Goal: Information Seeking & Learning: Learn about a topic

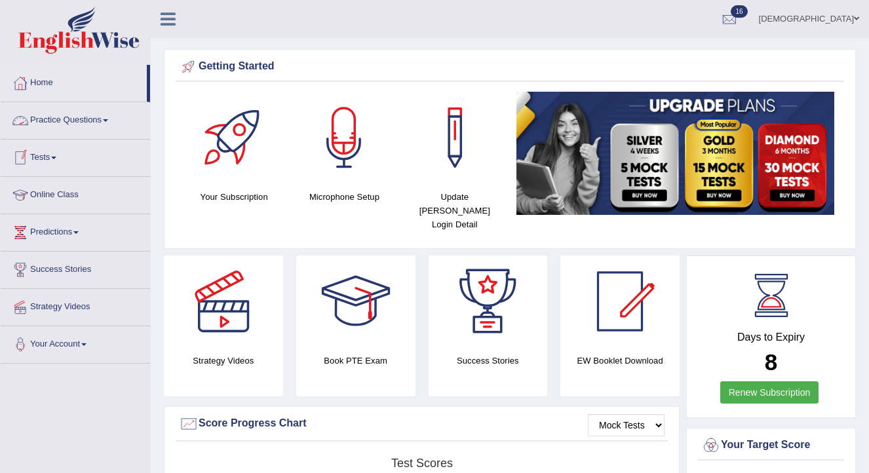
click at [73, 117] on link "Practice Questions" at bounding box center [75, 118] width 149 height 33
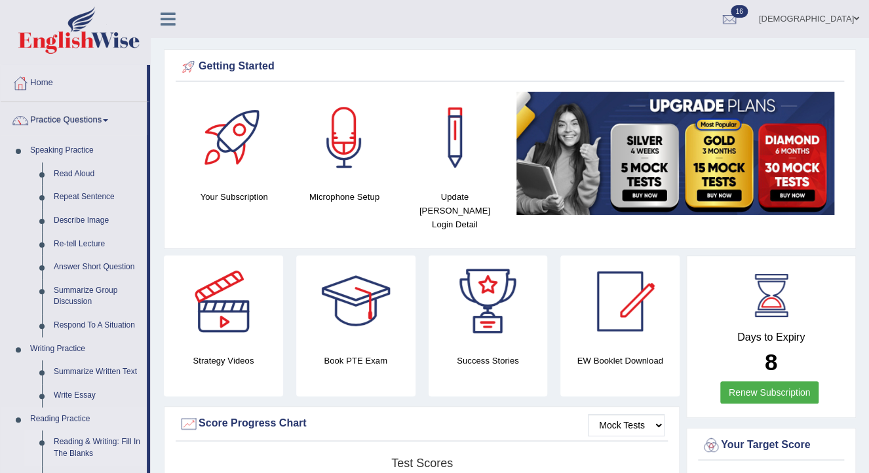
click at [100, 439] on link "Reading & Writing: Fill In The Blanks" at bounding box center [97, 447] width 99 height 35
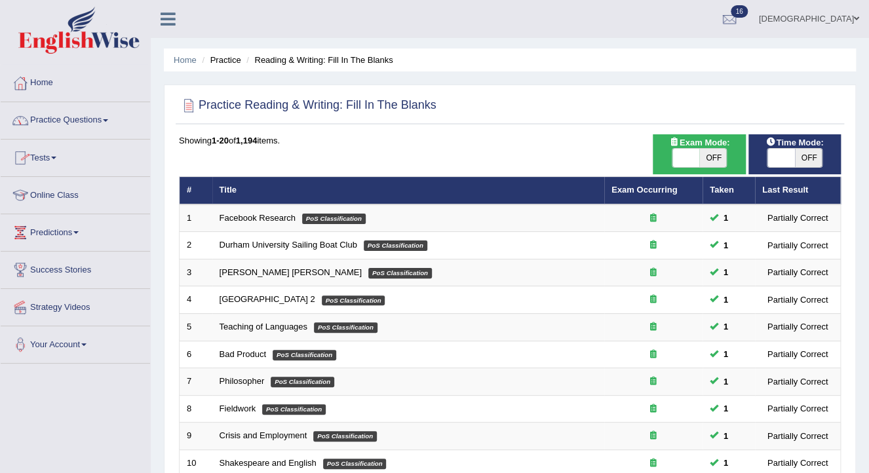
click at [82, 118] on link "Practice Questions" at bounding box center [75, 118] width 149 height 33
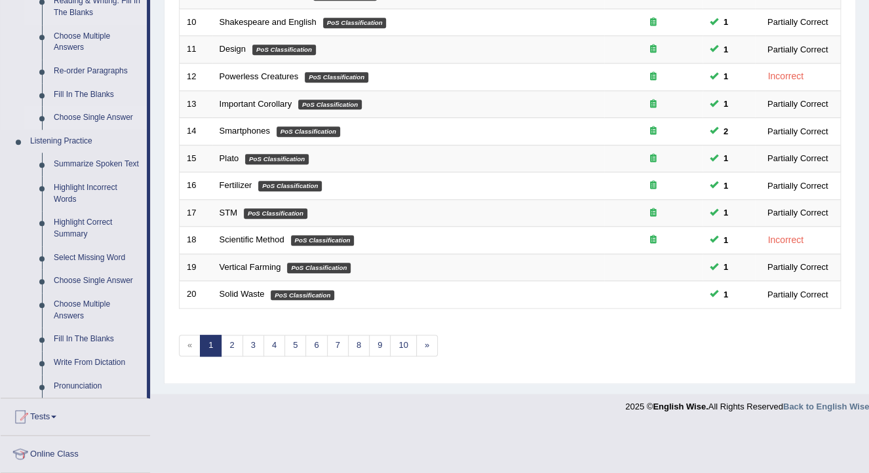
scroll to position [472, 0]
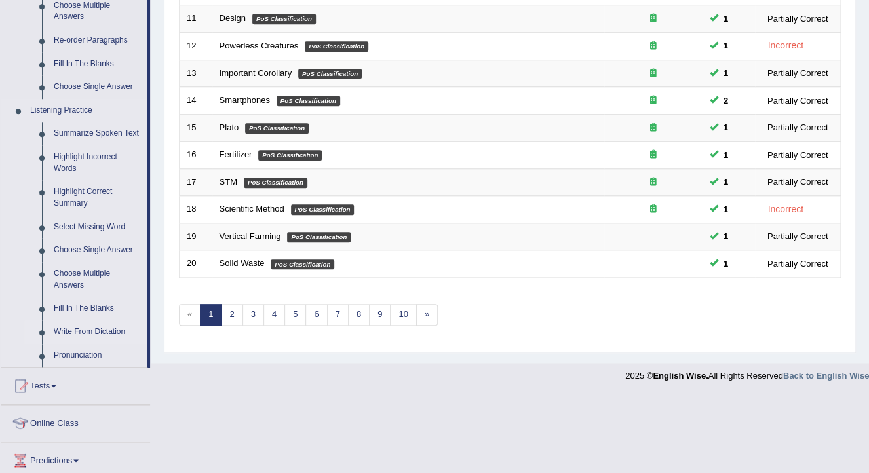
click at [84, 328] on link "Write From Dictation" at bounding box center [97, 332] width 99 height 24
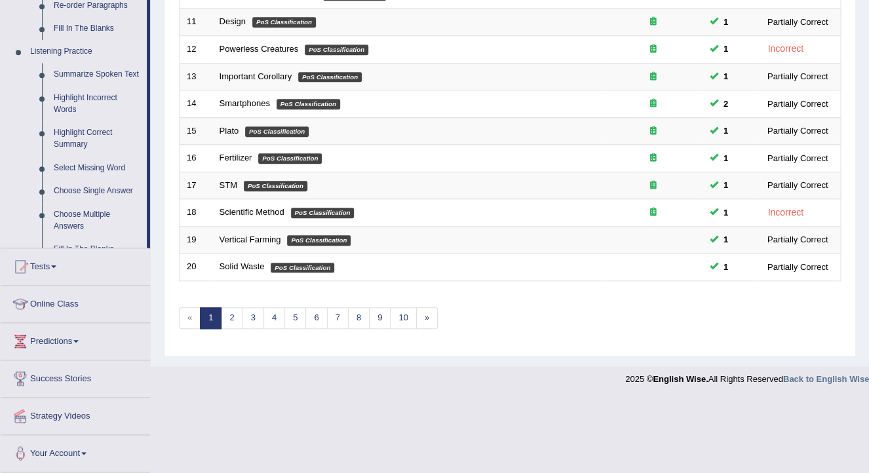
scroll to position [390, 0]
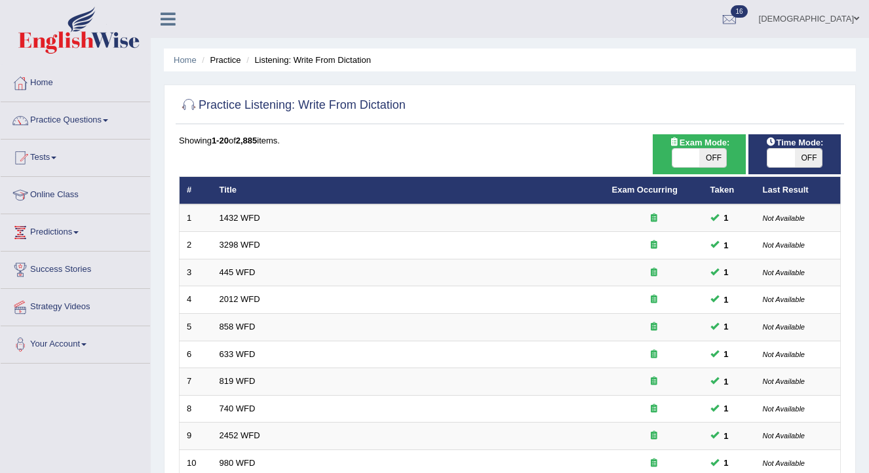
scroll to position [390, 0]
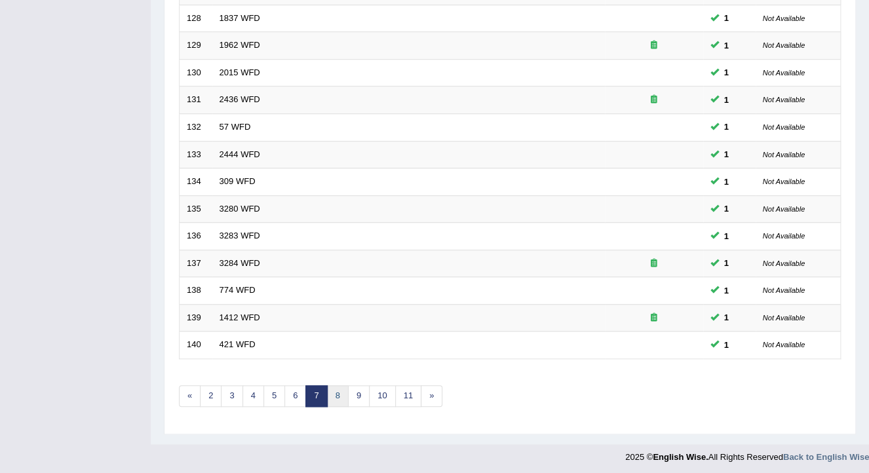
click at [333, 386] on link "8" at bounding box center [338, 396] width 22 height 22
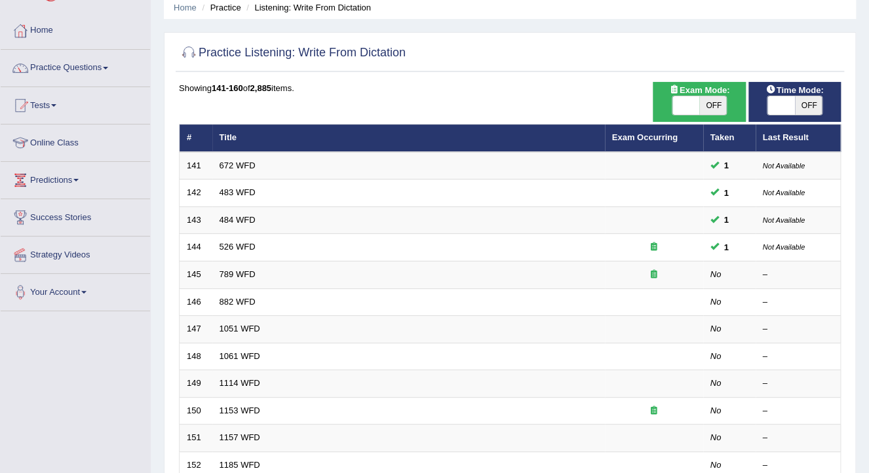
click at [776, 107] on span at bounding box center [781, 105] width 28 height 18
checkbox input "true"
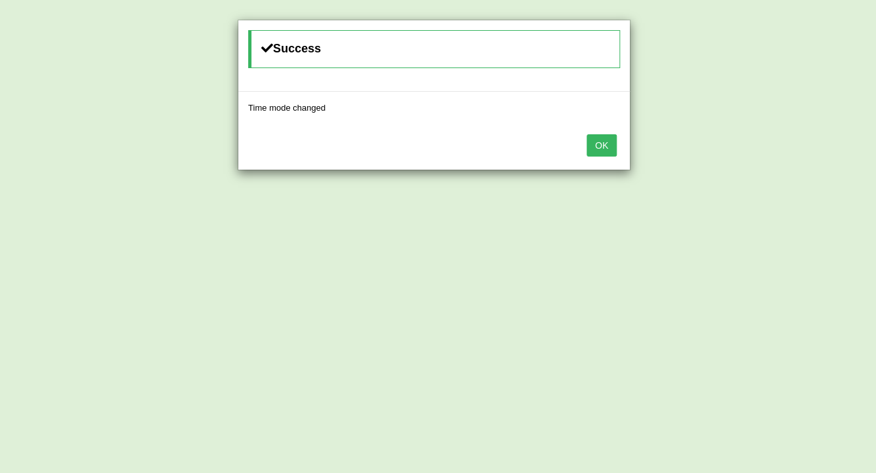
click at [609, 147] on button "OK" at bounding box center [602, 145] width 30 height 22
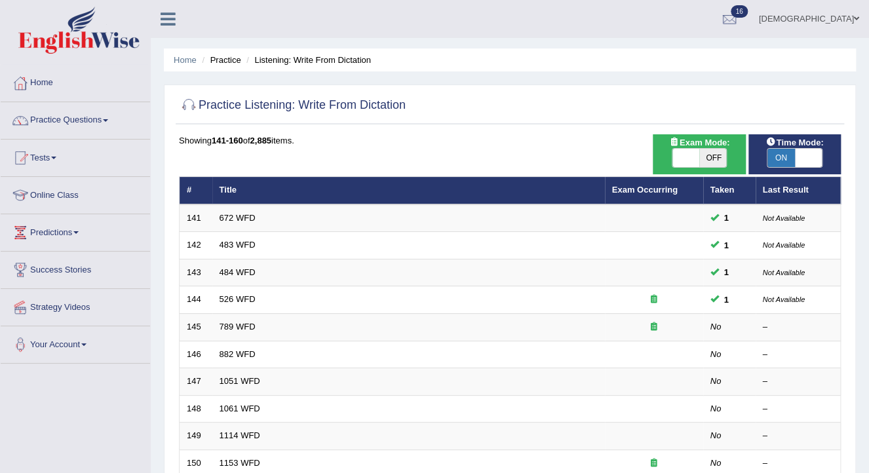
scroll to position [210, 0]
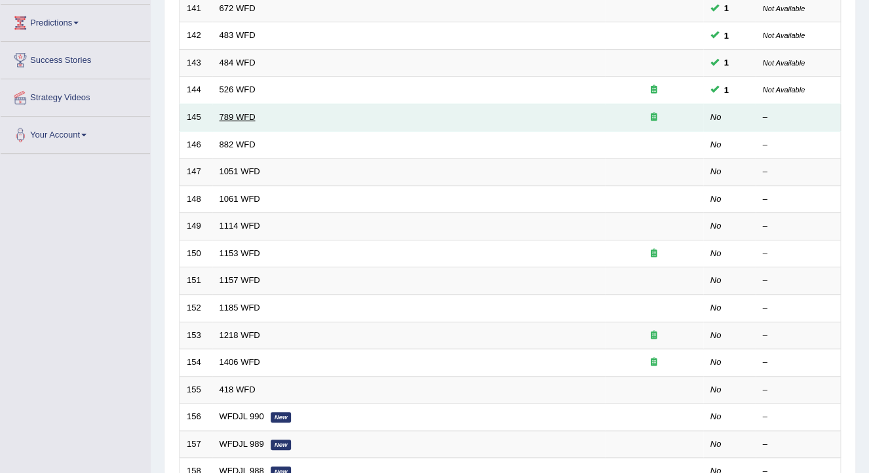
click at [230, 112] on link "789 WFD" at bounding box center [237, 117] width 36 height 10
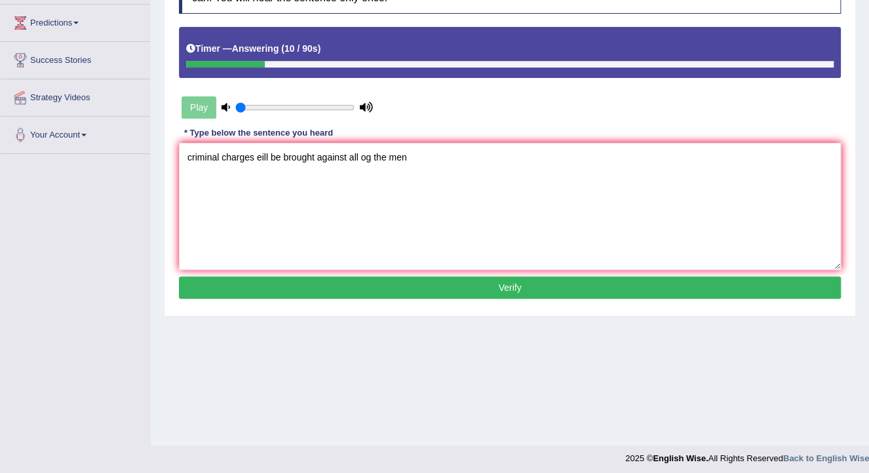
click at [193, 159] on textarea "criminal charges eill be brought against all og the men" at bounding box center [510, 206] width 662 height 127
click at [259, 157] on textarea "Criminal charges eill be brought against all og the men" at bounding box center [510, 206] width 662 height 127
click at [262, 155] on textarea "Criminal charges eill be brought against all og the men" at bounding box center [510, 206] width 662 height 127
click at [373, 158] on textarea "Criminal charges will be brought against all og the men" at bounding box center [510, 206] width 662 height 127
click at [419, 164] on textarea "Criminal charges will be brought against all of the men" at bounding box center [510, 206] width 662 height 127
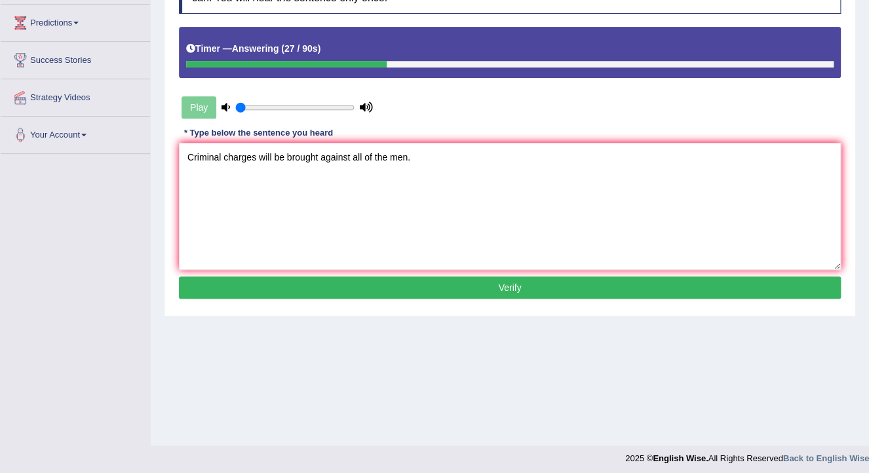
type textarea "Criminal charges will be brought against all of the men."
click at [326, 282] on button "Verify" at bounding box center [510, 287] width 662 height 22
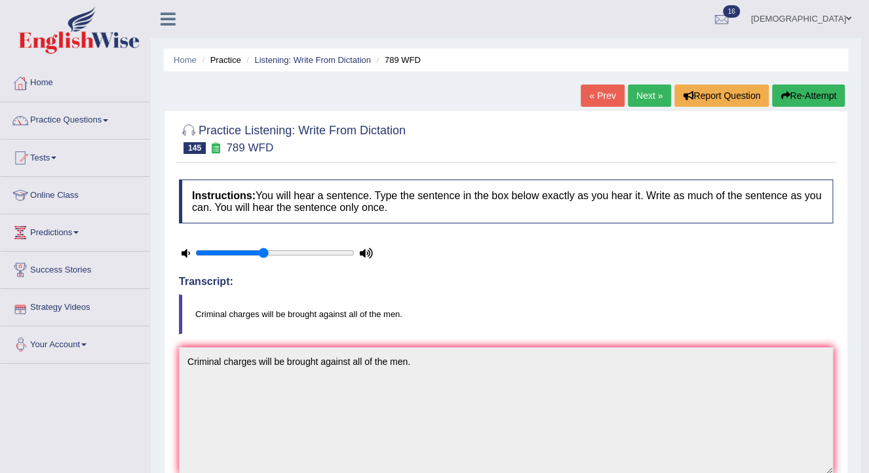
click at [261, 255] on input "range" at bounding box center [274, 253] width 159 height 10
type input "0.6"
click at [286, 252] on input "range" at bounding box center [274, 253] width 159 height 10
click at [637, 95] on link "Next »" at bounding box center [649, 95] width 43 height 22
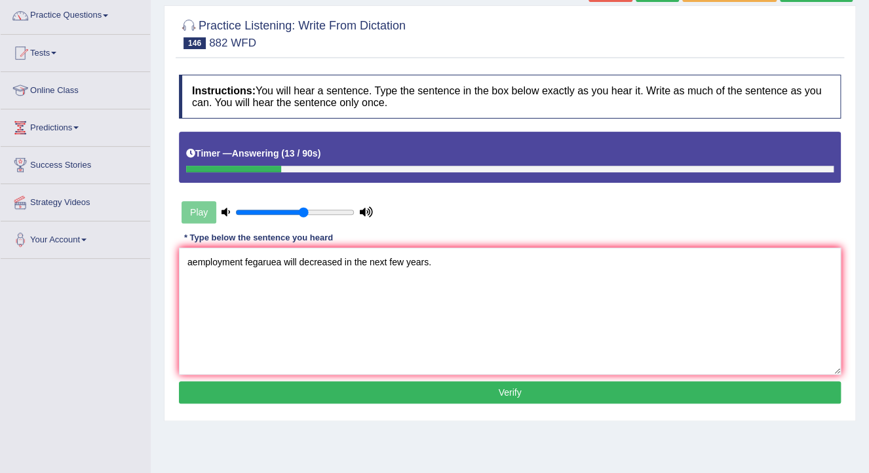
click at [196, 262] on textarea "aemployment fegaruea will decreased in the next few years." at bounding box center [510, 311] width 662 height 127
click at [274, 265] on textarea "employment fegaruea will decreased in the next few years." at bounding box center [510, 311] width 662 height 127
click at [288, 263] on textarea "employment fegures will decreased in the next few years." at bounding box center [510, 311] width 662 height 127
click at [435, 272] on textarea "employment fegures will be decreased in the next few years." at bounding box center [510, 311] width 662 height 127
click at [194, 267] on textarea "employment fegures will be decreased in the next few years." at bounding box center [510, 311] width 662 height 127
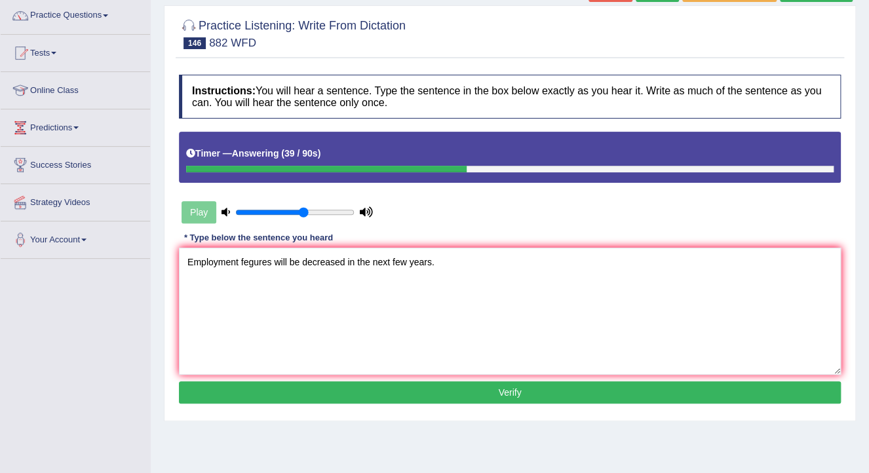
click at [272, 264] on textarea "Employment fegures will be decreased in the next few years." at bounding box center [510, 311] width 662 height 127
click at [492, 281] on textarea "Employment fegures fegears will be decreased in the next few years." at bounding box center [510, 311] width 662 height 127
type textarea "Employment fegures fegears will be decreased in the next few years."
click at [419, 383] on button "Verify" at bounding box center [510, 392] width 662 height 22
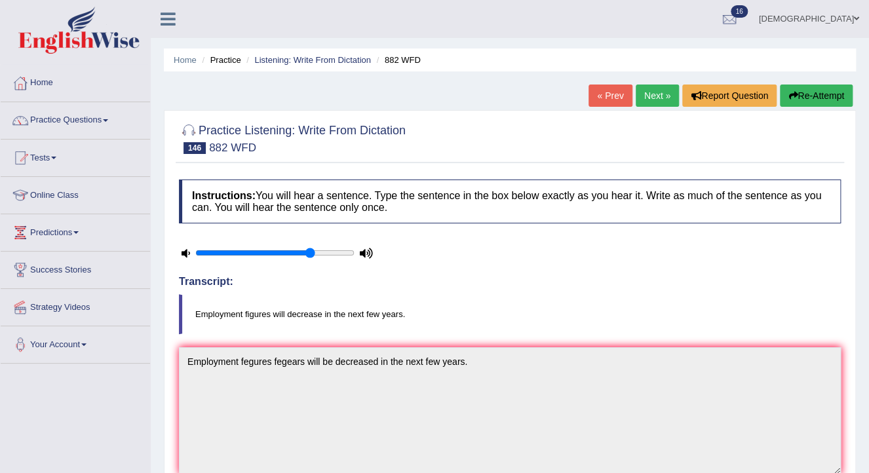
click at [310, 251] on input "range" at bounding box center [274, 253] width 159 height 10
type input "0.7"
click at [299, 254] on input "range" at bounding box center [274, 253] width 159 height 10
click at [90, 118] on link "Practice Questions" at bounding box center [75, 118] width 149 height 33
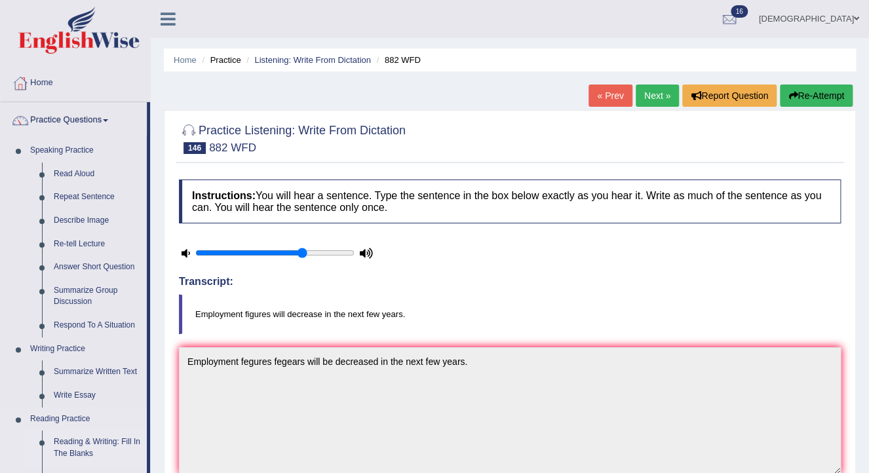
click at [83, 440] on link "Reading & Writing: Fill In The Blanks" at bounding box center [97, 447] width 99 height 35
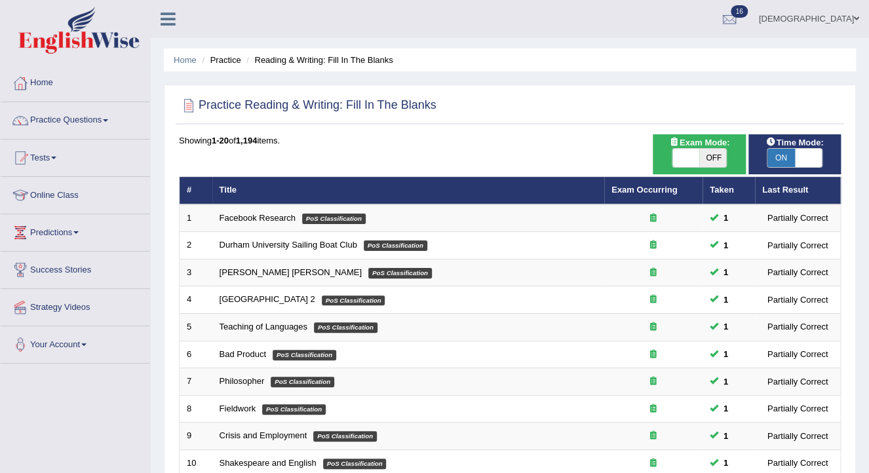
click at [40, 83] on link "Home" at bounding box center [75, 81] width 149 height 33
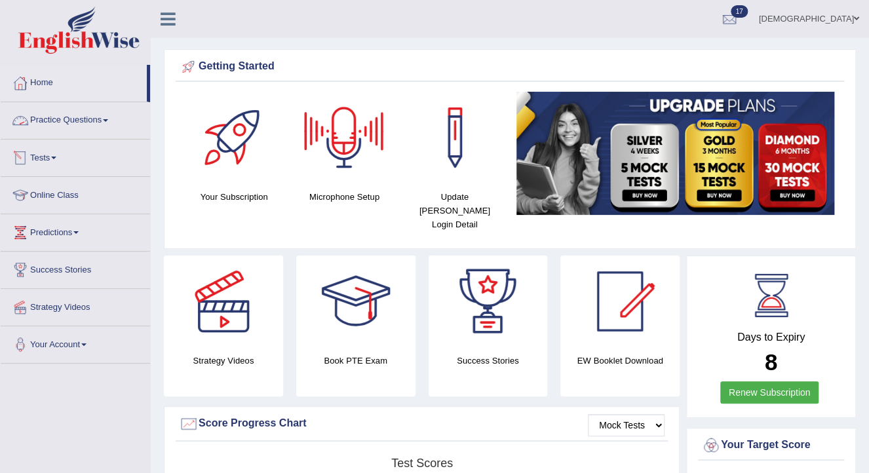
click at [52, 156] on link "Tests" at bounding box center [75, 156] width 149 height 33
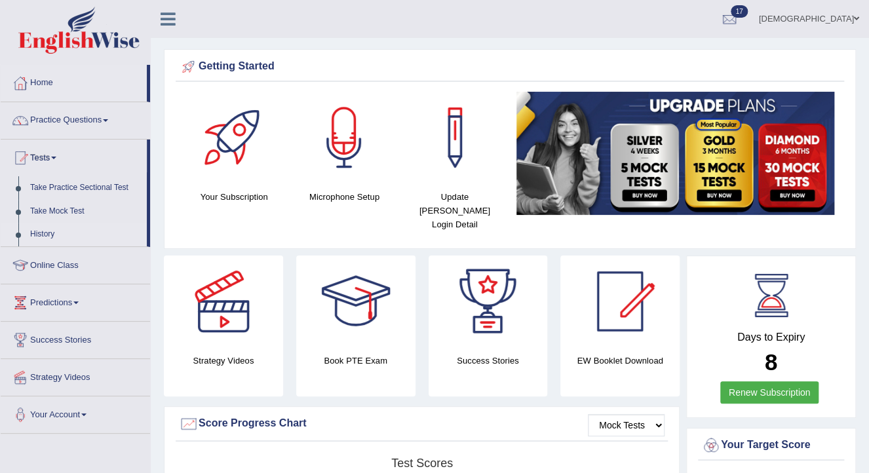
click at [42, 230] on link "History" at bounding box center [85, 235] width 122 height 24
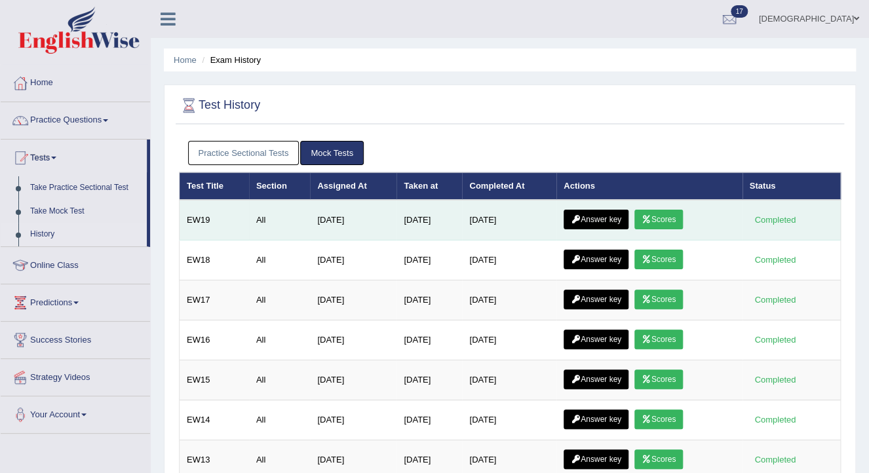
click at [660, 220] on link "Scores" at bounding box center [658, 220] width 48 height 20
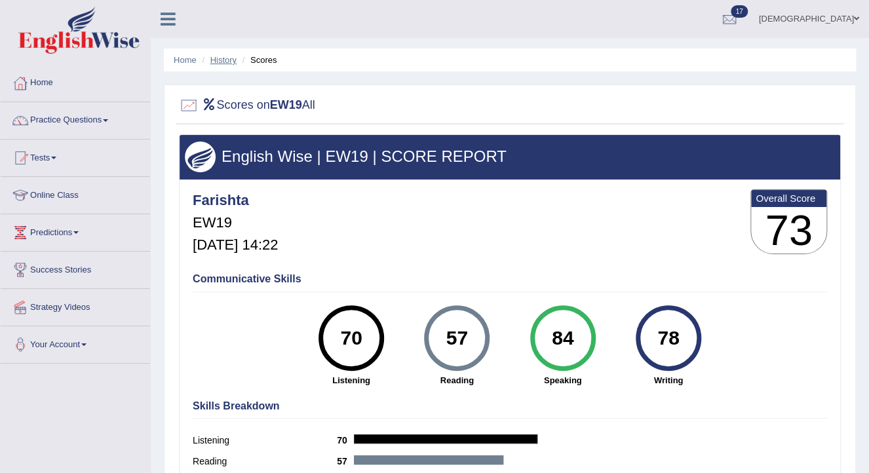
click at [236, 61] on link "History" at bounding box center [223, 60] width 26 height 10
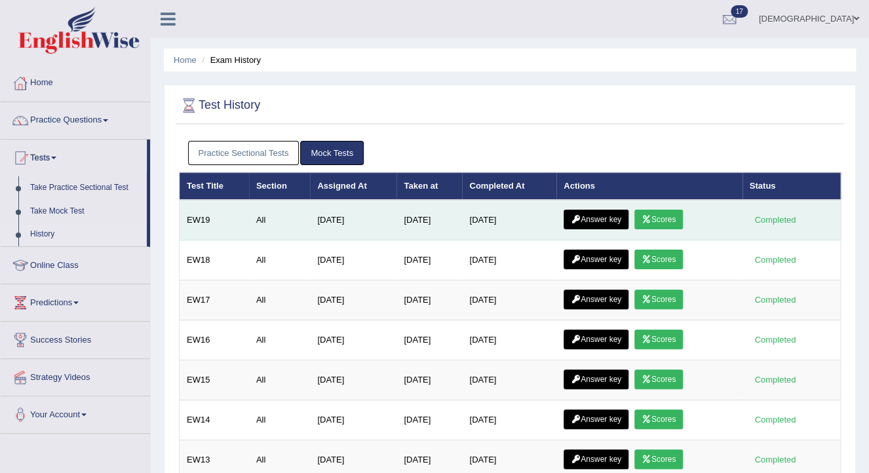
drag, startPoint x: 0, startPoint y: 0, endPoint x: 585, endPoint y: 212, distance: 622.0
click at [585, 212] on link "Answer key" at bounding box center [595, 220] width 65 height 20
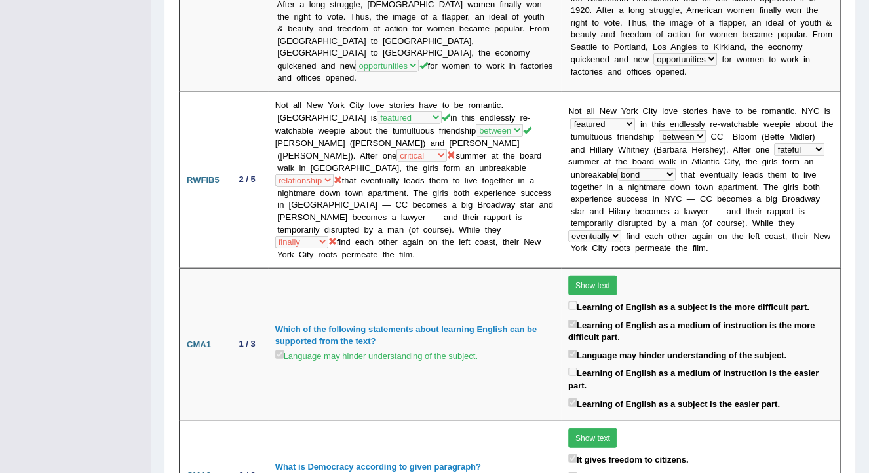
scroll to position [987, 0]
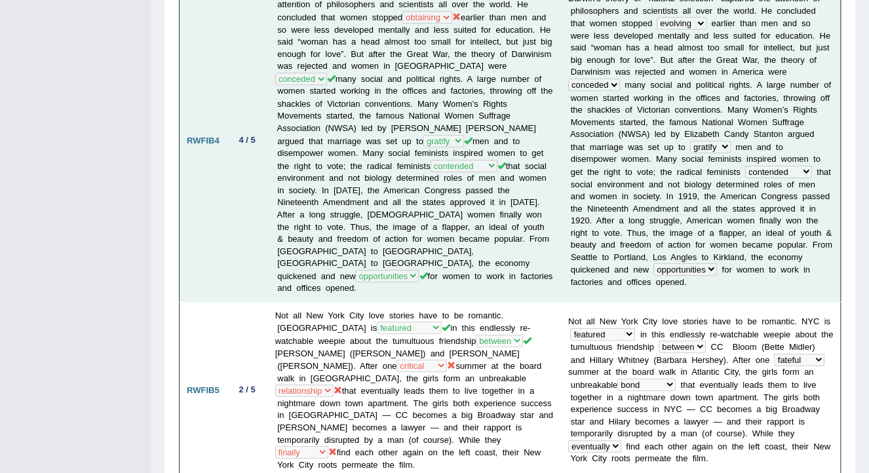
drag, startPoint x: 511, startPoint y: 221, endPoint x: 521, endPoint y: 181, distance: 40.7
click at [521, 181] on td "Darwin’s theory of “natural selection” captured the attention of philosophers a…" at bounding box center [414, 140] width 293 height 322
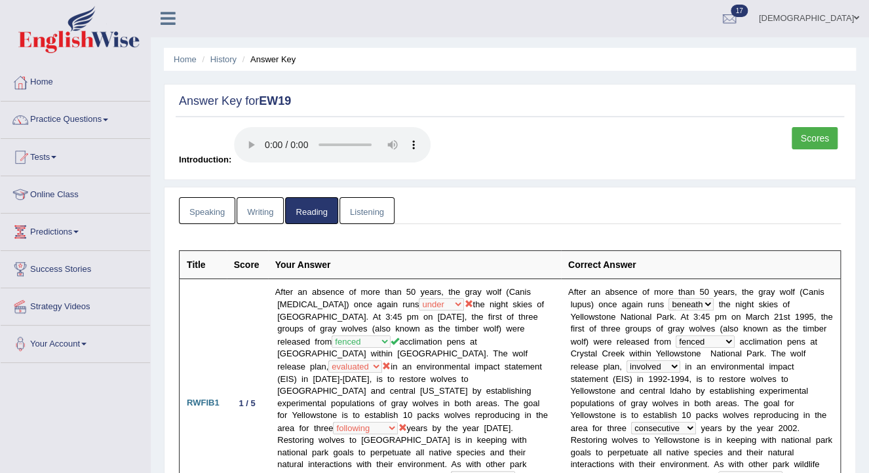
scroll to position [0, 0]
click at [350, 213] on link "Listening" at bounding box center [366, 211] width 55 height 27
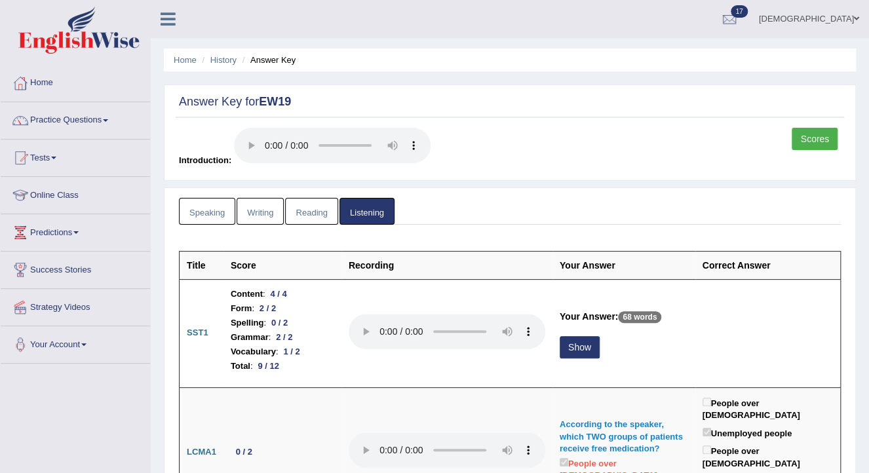
scroll to position [52, 0]
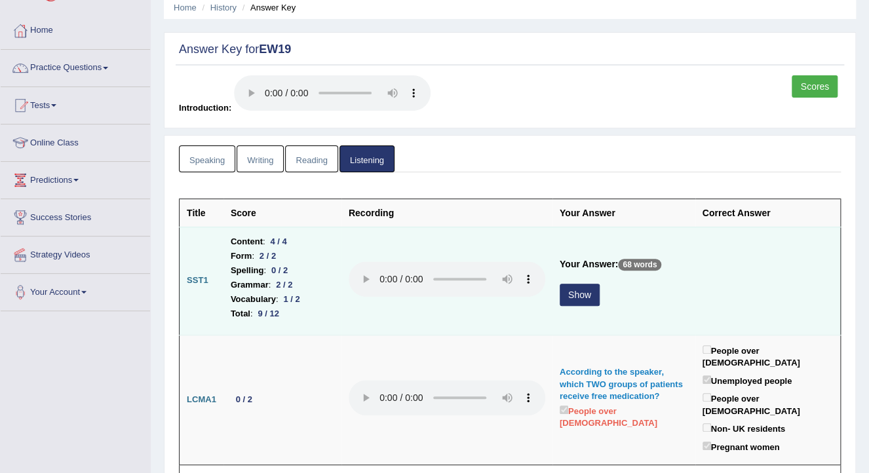
click at [563, 297] on button "Show" at bounding box center [579, 295] width 40 height 22
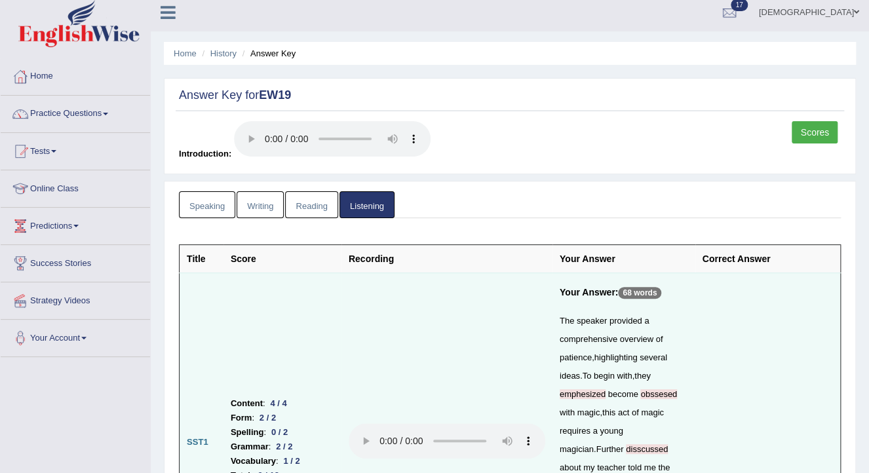
scroll to position [0, 0]
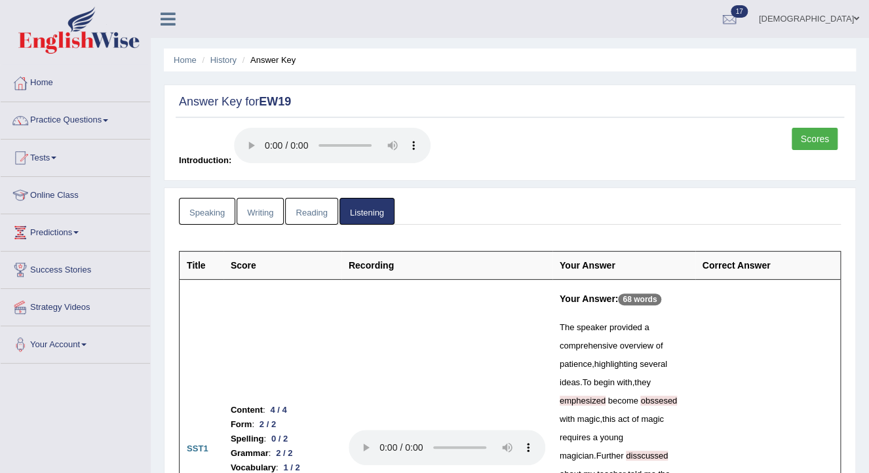
click at [254, 210] on link "Writing" at bounding box center [259, 211] width 47 height 27
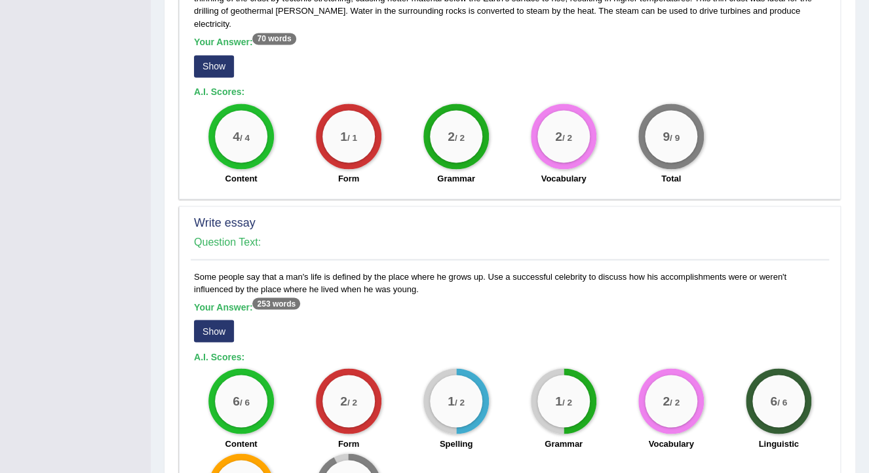
scroll to position [943, 0]
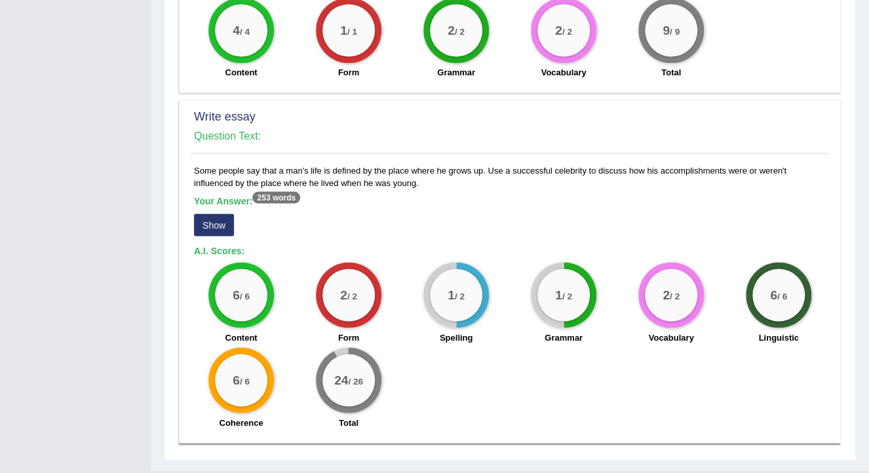
click at [209, 214] on button "Show" at bounding box center [214, 225] width 40 height 22
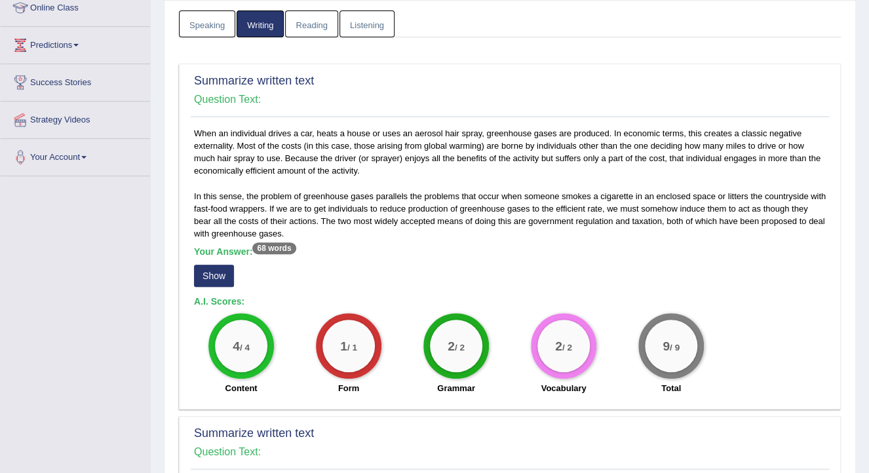
scroll to position [181, 0]
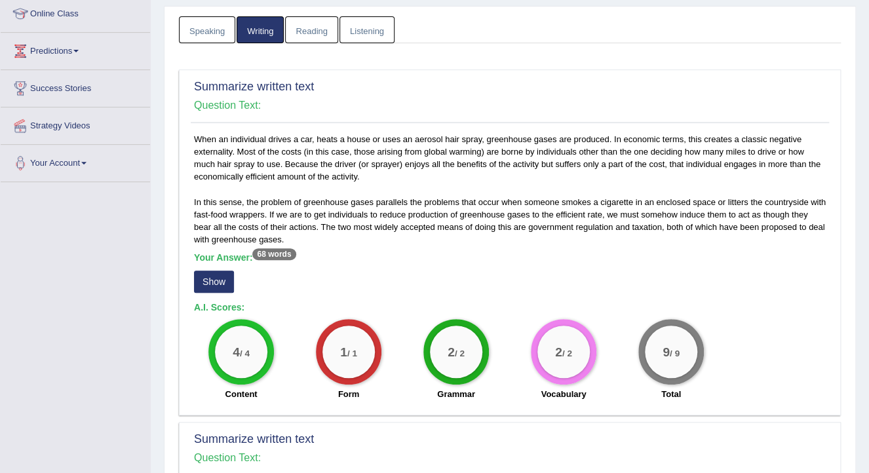
drag, startPoint x: 217, startPoint y: 279, endPoint x: 250, endPoint y: 293, distance: 35.2
click at [217, 279] on button "Show" at bounding box center [214, 282] width 40 height 22
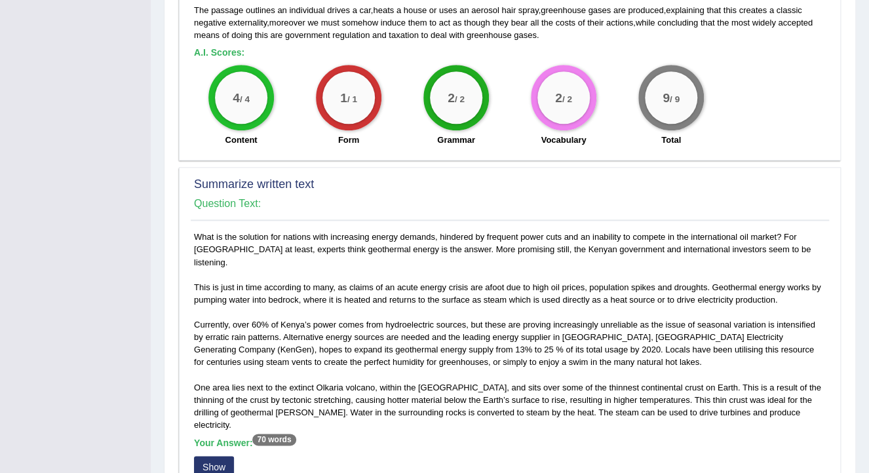
scroll to position [496, 0]
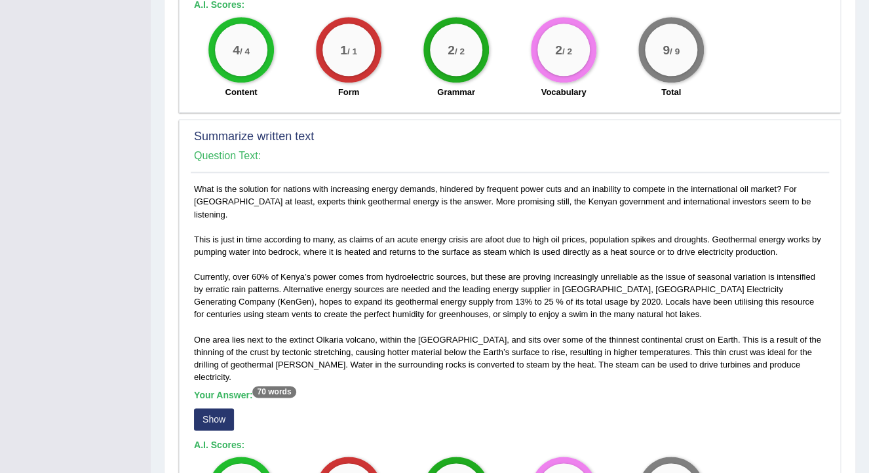
click at [217, 408] on button "Show" at bounding box center [214, 419] width 40 height 22
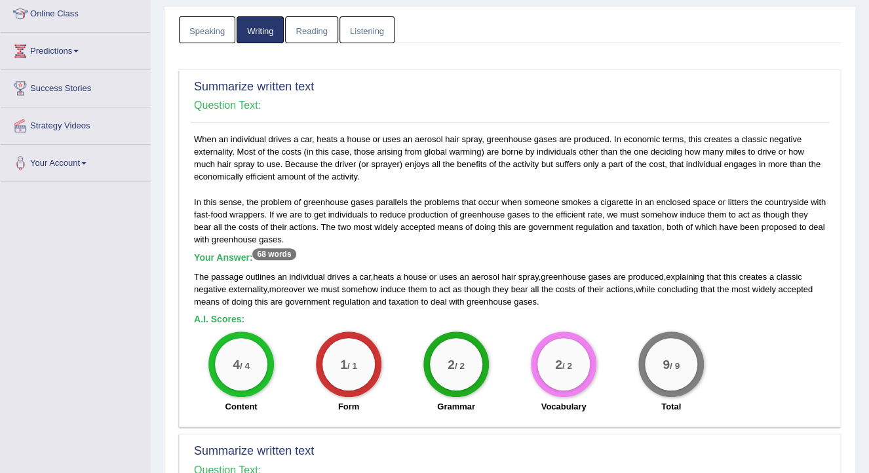
scroll to position [77, 0]
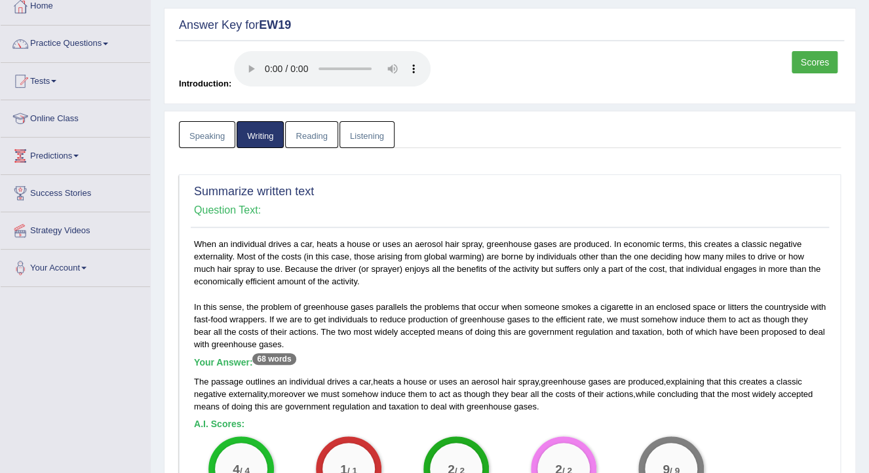
click at [214, 133] on link "Speaking" at bounding box center [207, 134] width 56 height 27
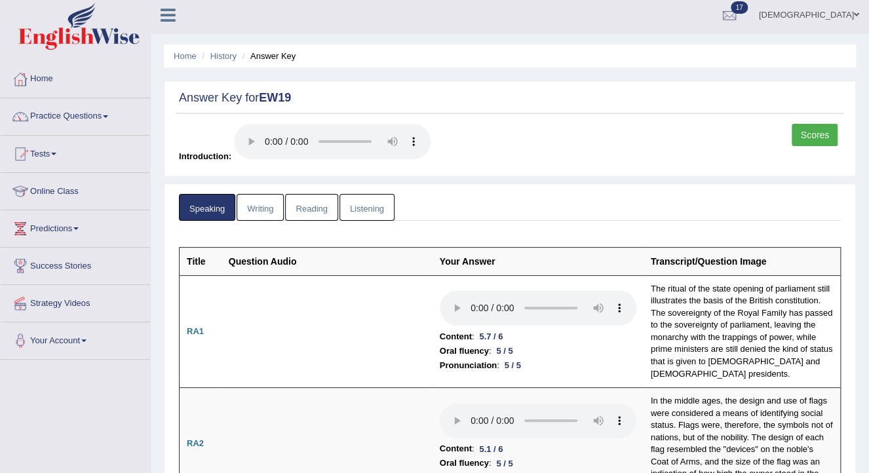
scroll to position [0, 0]
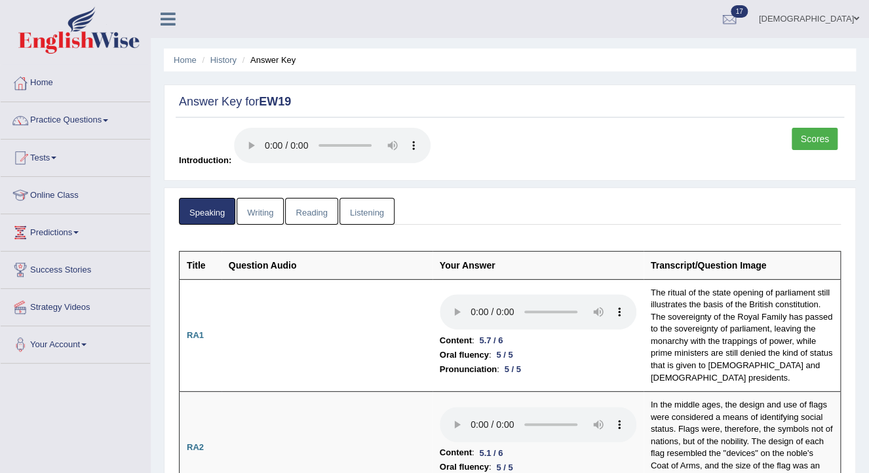
click at [375, 218] on link "Listening" at bounding box center [366, 211] width 55 height 27
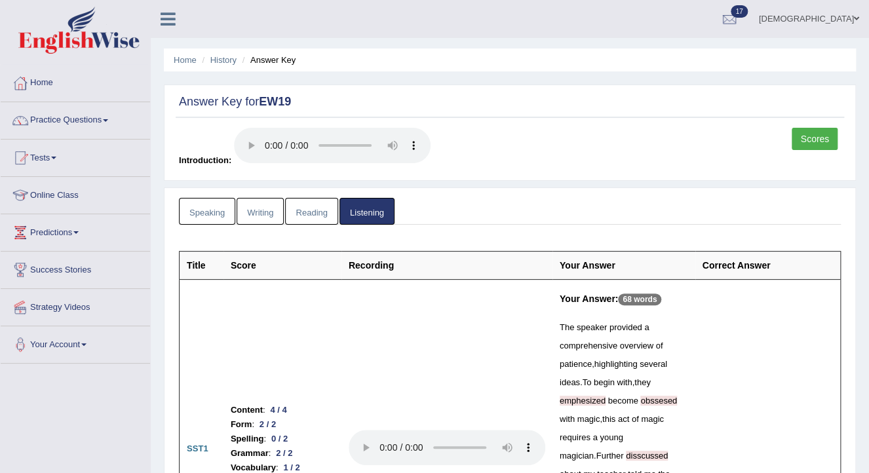
click at [305, 208] on link "Reading" at bounding box center [311, 211] width 52 height 27
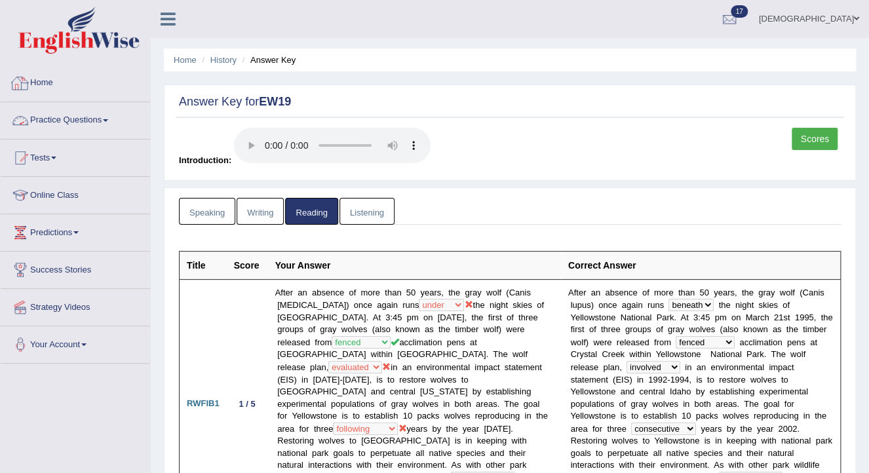
click at [35, 81] on link "Home" at bounding box center [75, 81] width 149 height 33
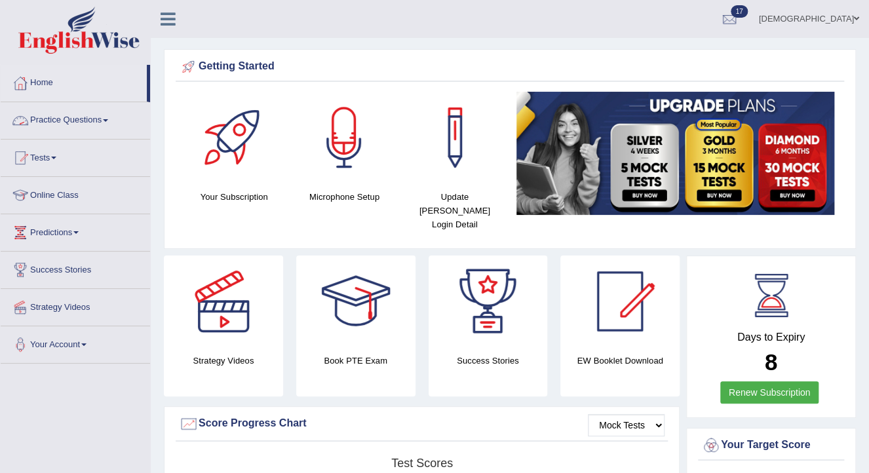
click at [58, 117] on link "Practice Questions" at bounding box center [75, 118] width 149 height 33
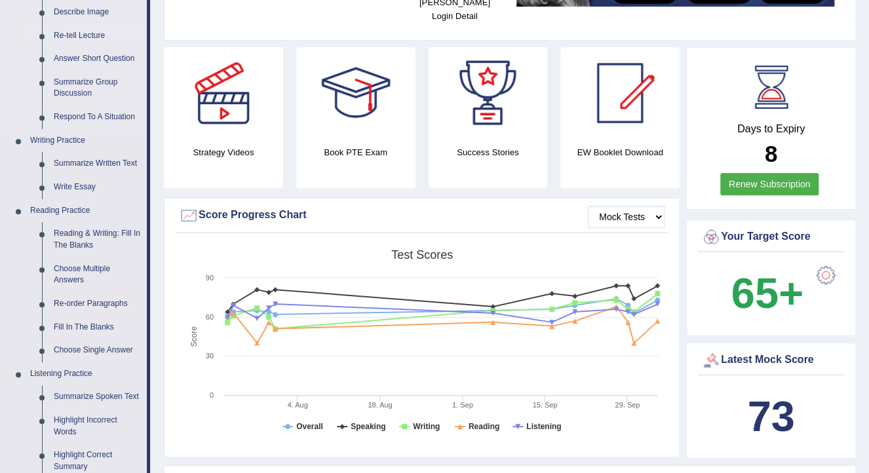
scroll to position [210, 0]
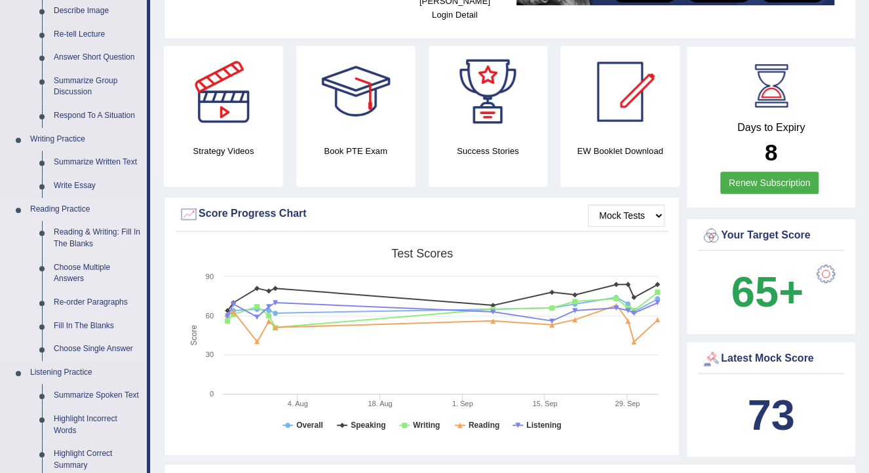
click at [85, 233] on link "Reading & Writing: Fill In The Blanks" at bounding box center [97, 238] width 99 height 35
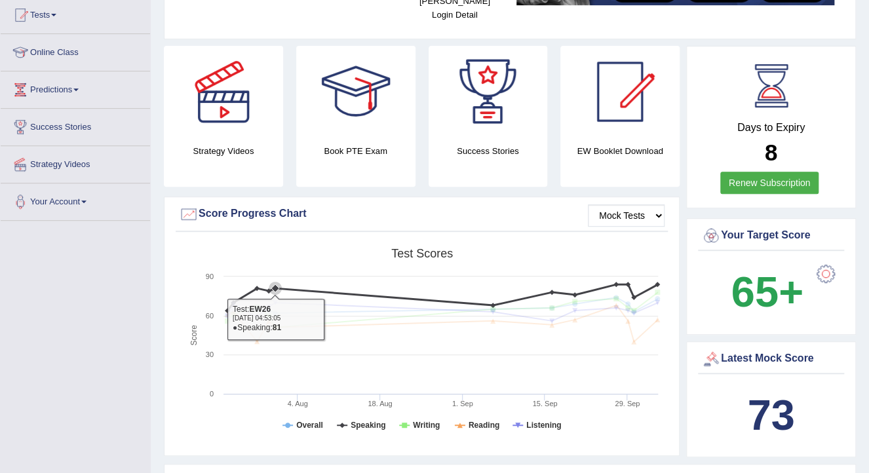
scroll to position [326, 0]
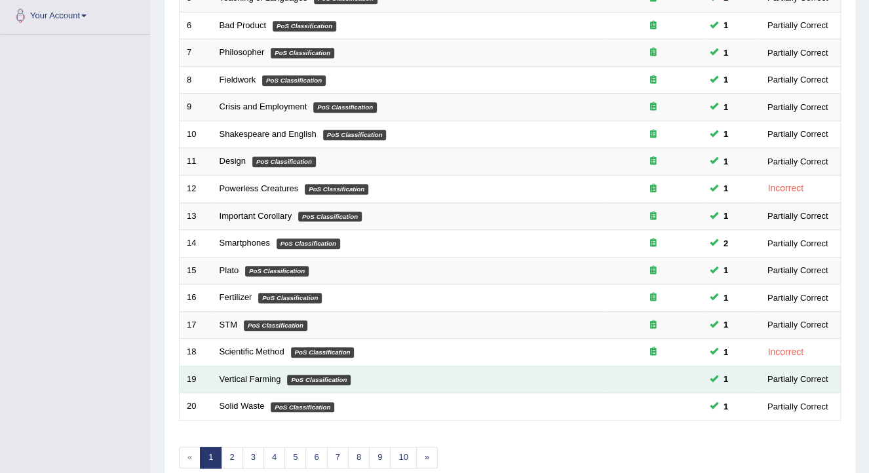
scroll to position [390, 0]
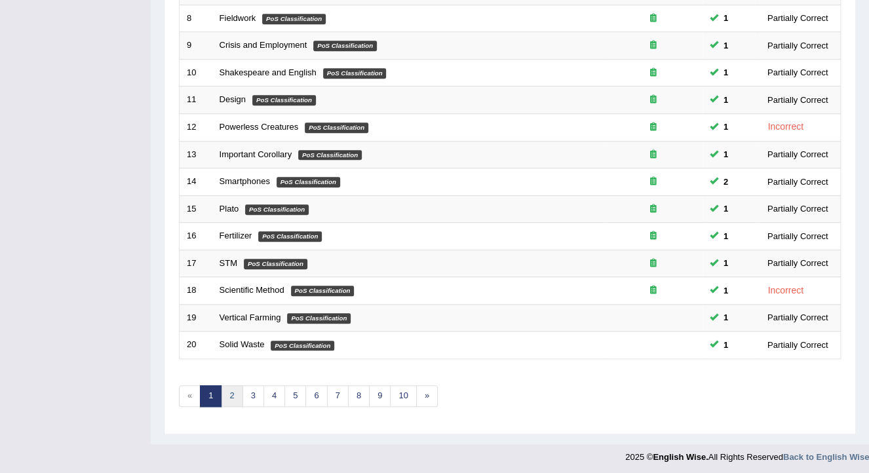
click at [233, 394] on link "2" at bounding box center [232, 396] width 22 height 22
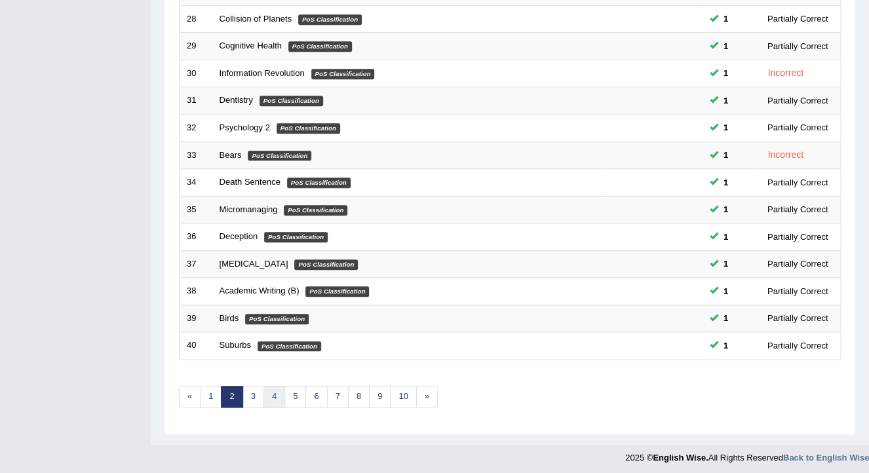
scroll to position [390, 0]
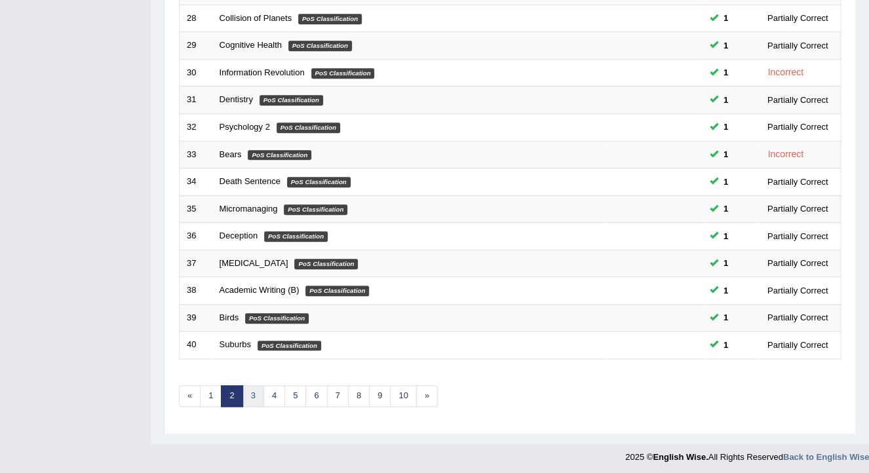
click at [248, 390] on link "3" at bounding box center [253, 396] width 22 height 22
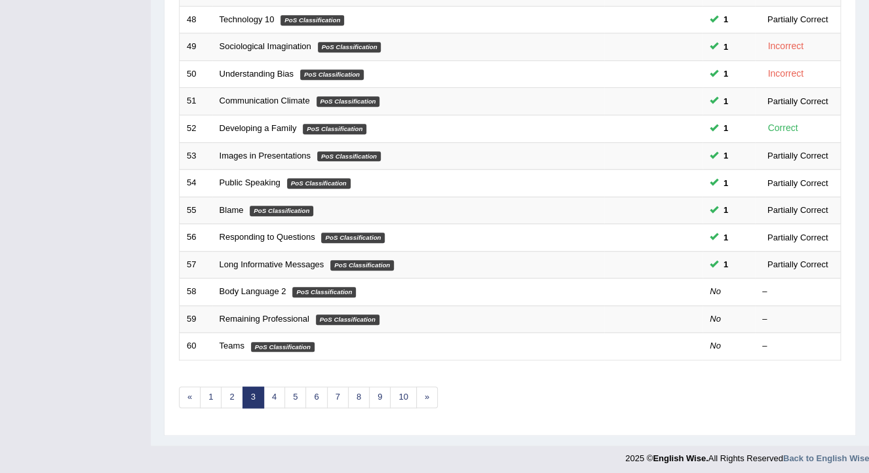
scroll to position [390, 0]
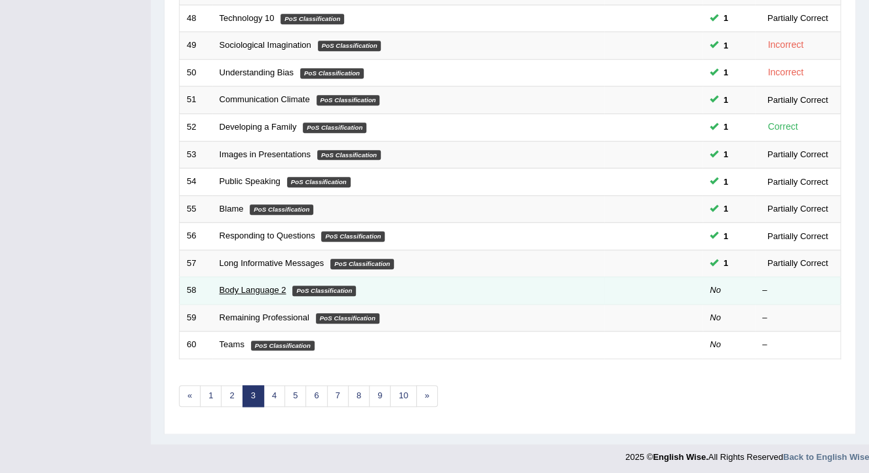
click at [250, 288] on link "Body Language 2" at bounding box center [252, 290] width 67 height 10
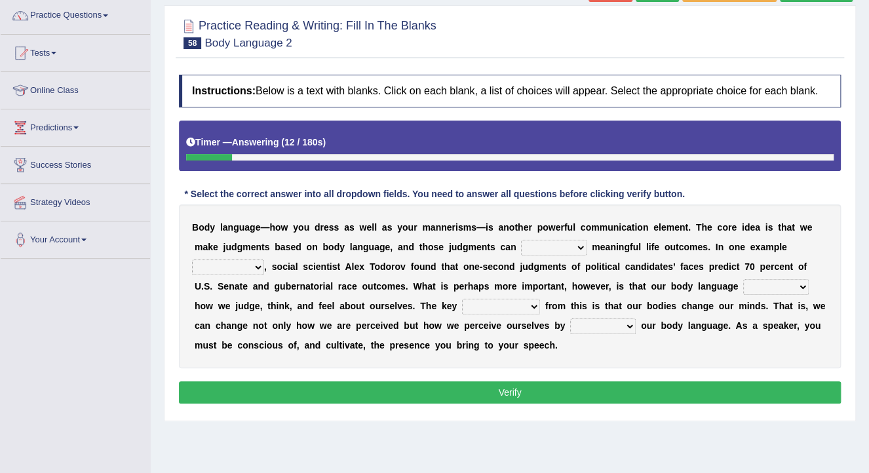
click at [521, 248] on select "predict preserve prevent prepare" at bounding box center [554, 248] width 66 height 16
select select "predict"
click at [521, 240] on select "predict preserve prevent prepare" at bounding box center [554, 248] width 66 height 16
click at [264, 259] on select "citing having cited to be cited cited" at bounding box center [228, 267] width 72 height 16
select select "cited"
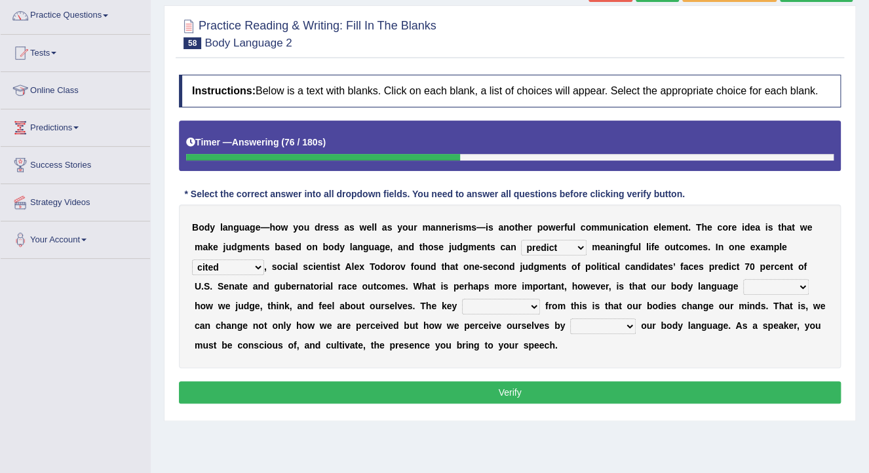
click at [264, 259] on select "citing having cited to be cited cited" at bounding box center [228, 267] width 72 height 16
click at [743, 288] on select "refrains reflects refers refreshes" at bounding box center [776, 287] width 66 height 16
select select "refers"
click at [743, 279] on select "refrains reflects refers refreshes" at bounding box center [776, 287] width 66 height 16
click at [462, 306] on select "drawback breakthrough takeaway takeoff" at bounding box center [501, 307] width 78 height 16
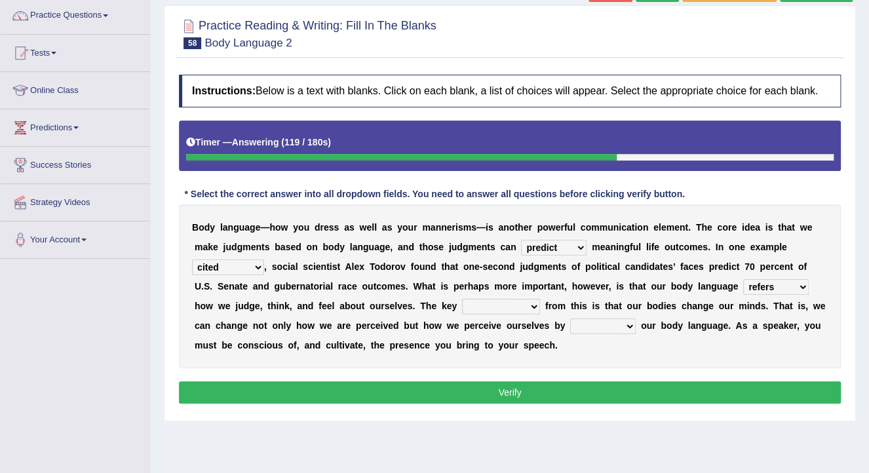
select select "breakthrough"
click at [462, 299] on select "drawback breakthrough takeaway takeoff" at bounding box center [501, 307] width 78 height 16
click at [570, 323] on select "enacting enabling making managing" at bounding box center [603, 326] width 66 height 16
select select "managing"
click at [570, 318] on select "enacting enabling making managing" at bounding box center [603, 326] width 66 height 16
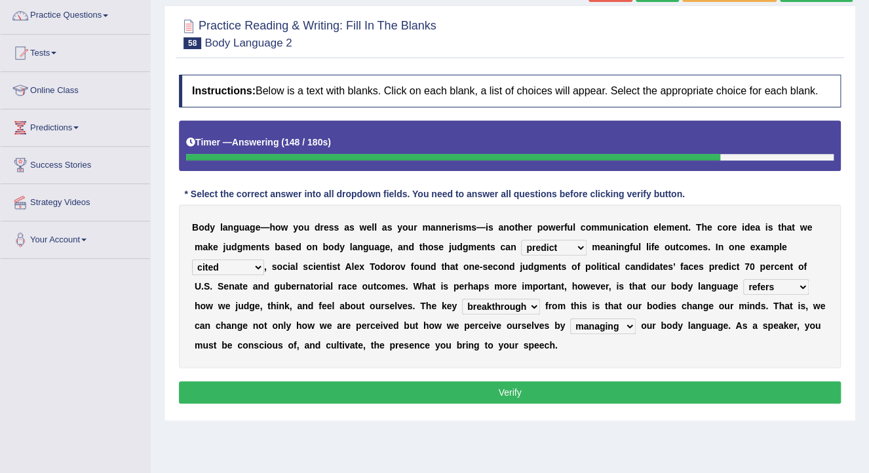
click at [431, 390] on button "Verify" at bounding box center [510, 392] width 662 height 22
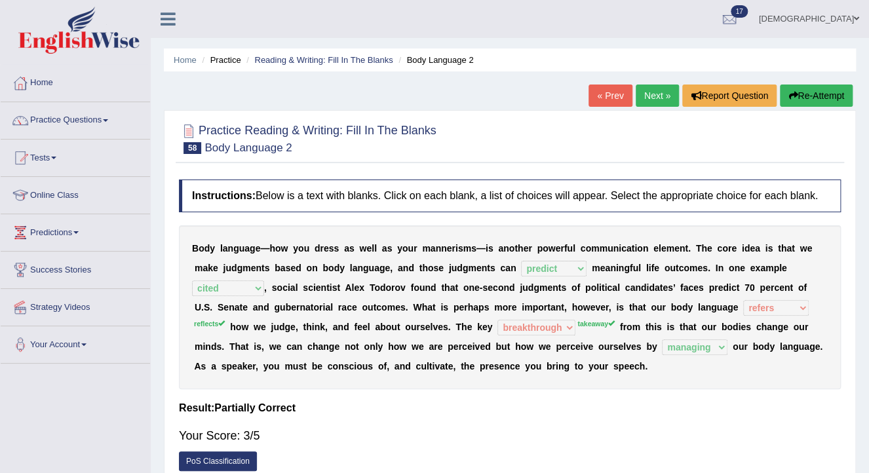
click at [653, 94] on link "Next »" at bounding box center [656, 95] width 43 height 22
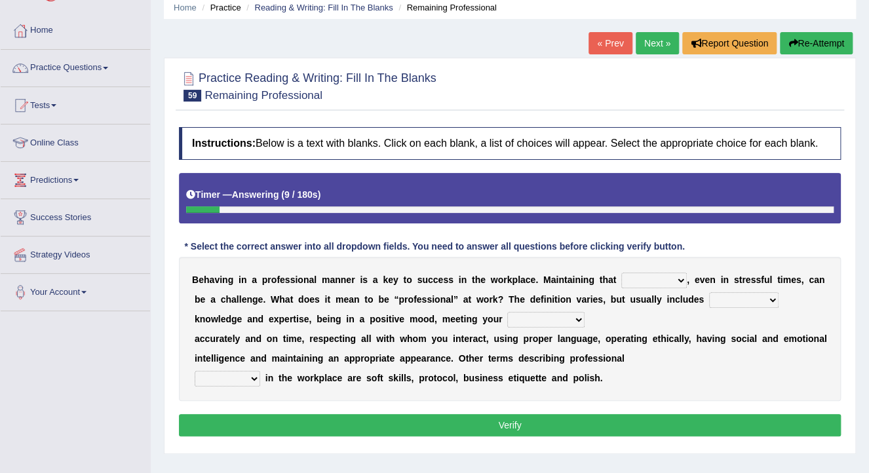
click at [621, 283] on select "demand domain direction demeanor" at bounding box center [654, 280] width 66 height 16
select select "direction"
click at [621, 272] on select "demand domain direction demeanor" at bounding box center [654, 280] width 66 height 16
click at [709, 296] on select "possessing appraising processing assessing" at bounding box center [743, 300] width 69 height 16
select select "assessing"
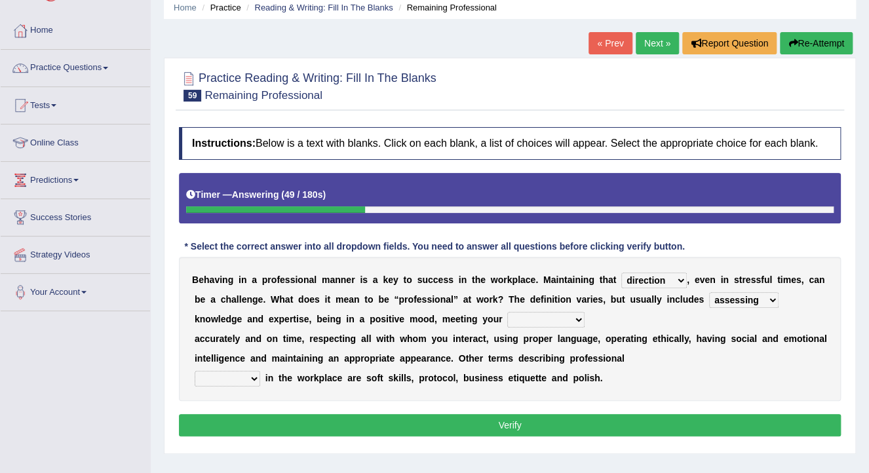
click at [709, 292] on select "possessing appraising processing assessing" at bounding box center [743, 300] width 69 height 16
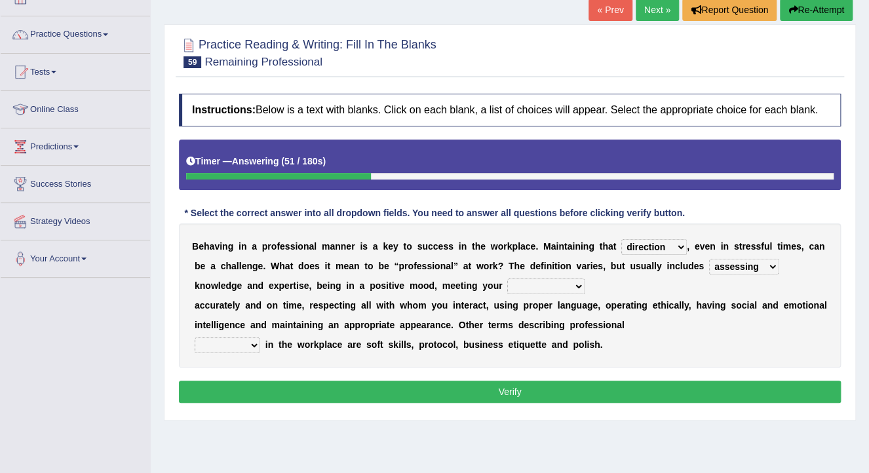
scroll to position [105, 0]
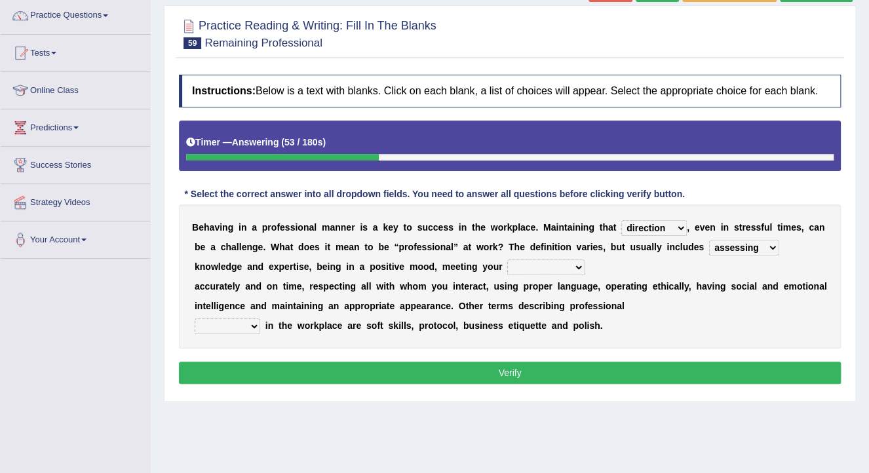
click at [507, 265] on select "opportunities occupations observations obligations" at bounding box center [545, 267] width 77 height 16
click at [507, 259] on select "opportunities occupations observations obligations" at bounding box center [545, 267] width 77 height 16
click at [507, 265] on select "opportunities occupations observations obligations" at bounding box center [545, 267] width 77 height 16
select select "observations"
click at [507, 259] on select "opportunities occupations observations obligations" at bounding box center [545, 267] width 77 height 16
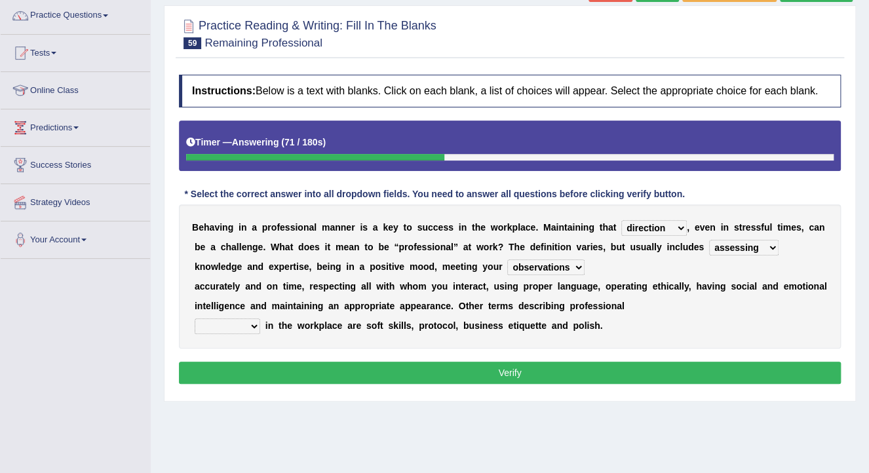
click at [238, 329] on select "conduct contact condition contract" at bounding box center [228, 326] width 66 height 16
select select "contact"
click at [195, 318] on select "conduct contact condition contract" at bounding box center [228, 326] width 66 height 16
click at [220, 381] on button "Verify" at bounding box center [510, 373] width 662 height 22
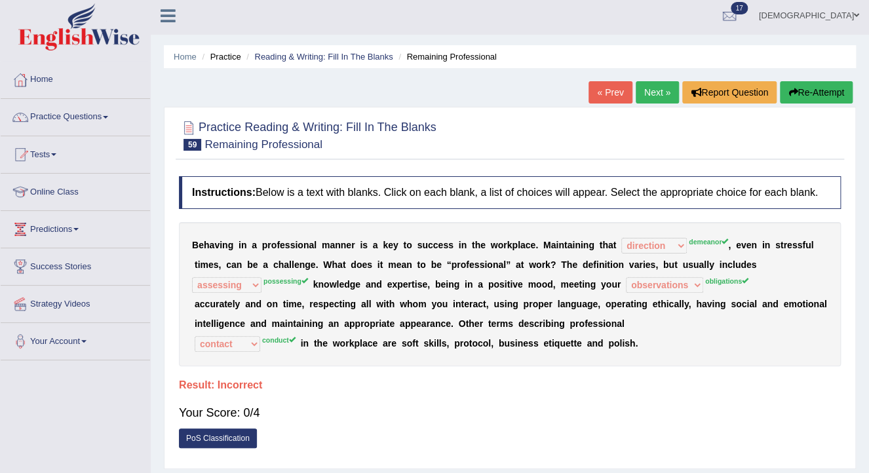
scroll to position [0, 0]
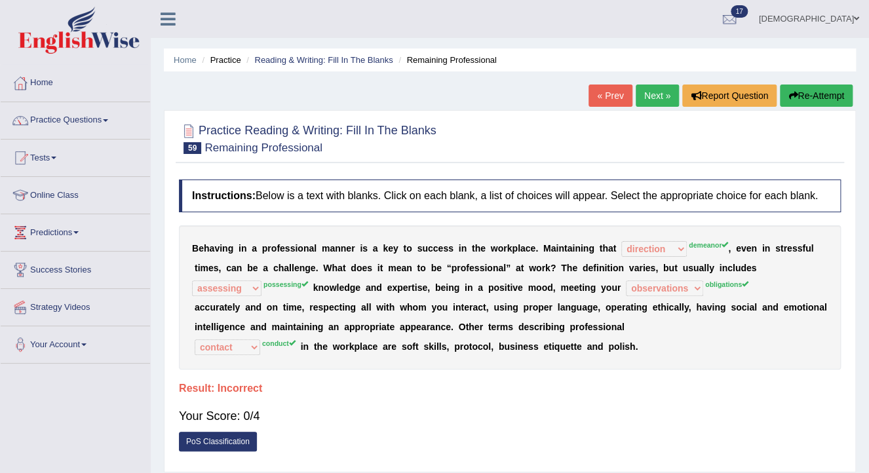
click at [666, 84] on link "Next »" at bounding box center [656, 95] width 43 height 22
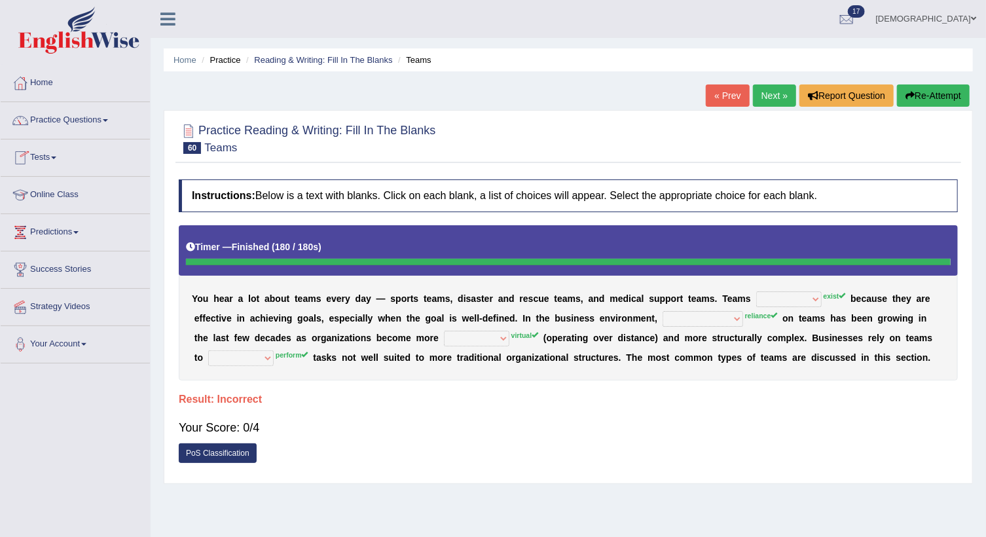
click at [774, 86] on link "Next »" at bounding box center [774, 95] width 43 height 22
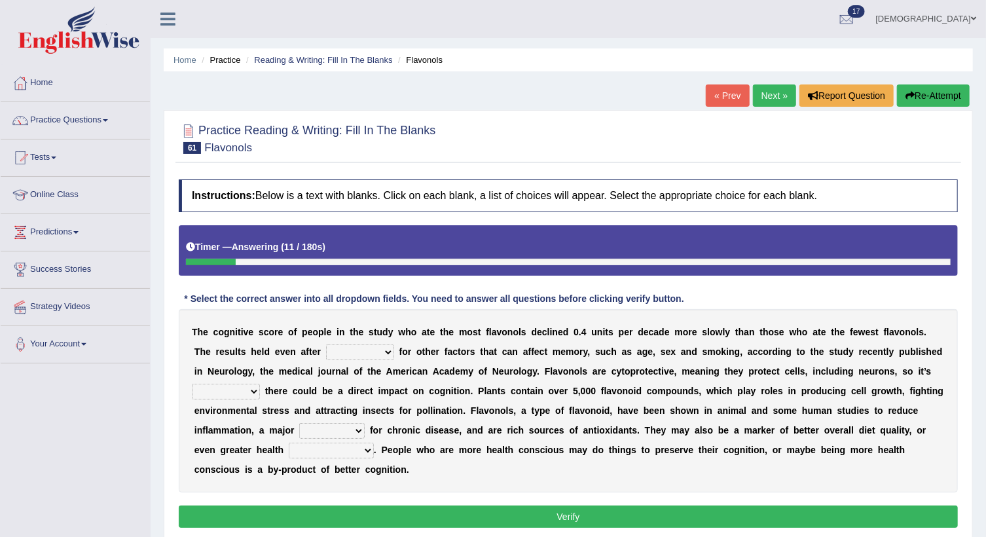
click at [326, 350] on select "consulting adjusting automating advertising" at bounding box center [360, 353] width 68 height 16
select select "adjusting"
click at [326, 345] on select "consulting adjusting automating advertising" at bounding box center [360, 353] width 68 height 16
click at [260, 384] on select "irresistible purposeful plausible detrimental" at bounding box center [226, 392] width 68 height 16
select select "purposeful"
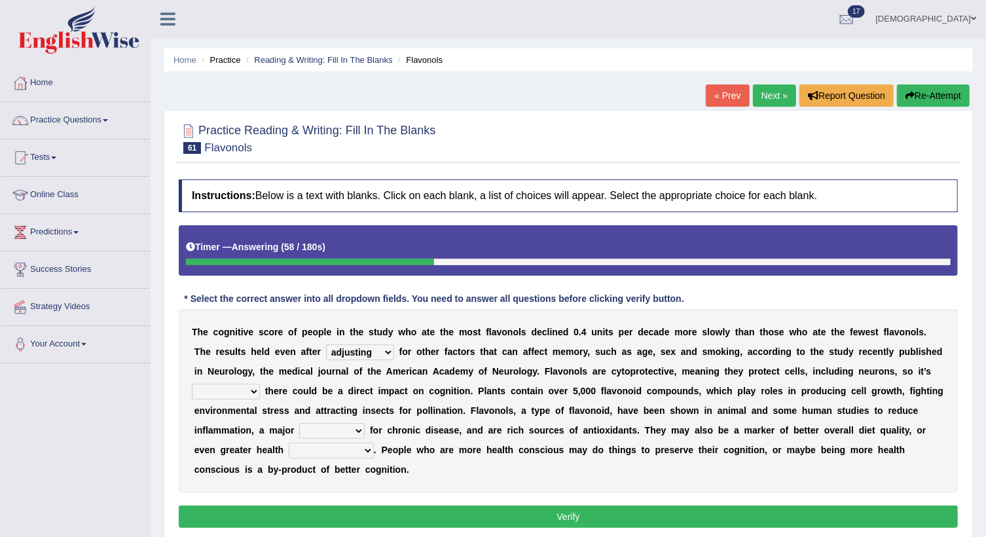
click at [260, 384] on select "irresistible purposeful plausible detrimental" at bounding box center [226, 392] width 68 height 16
click at [365, 423] on select "nuance module fact trigger" at bounding box center [332, 431] width 66 height 16
select select "trigger"
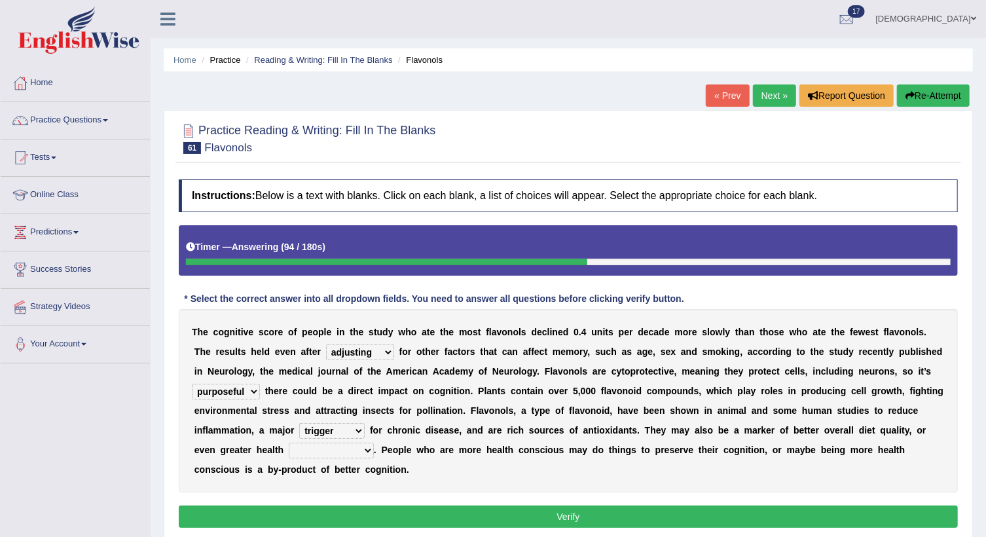
click at [365, 423] on select "nuance module fact trigger" at bounding box center [332, 431] width 66 height 16
click at [374, 443] on select "intervention cognition protection consciousness" at bounding box center [331, 451] width 85 height 16
select select "cognition"
click at [374, 443] on select "intervention cognition protection consciousness" at bounding box center [331, 451] width 85 height 16
click at [753, 506] on button "Verify" at bounding box center [568, 517] width 779 height 22
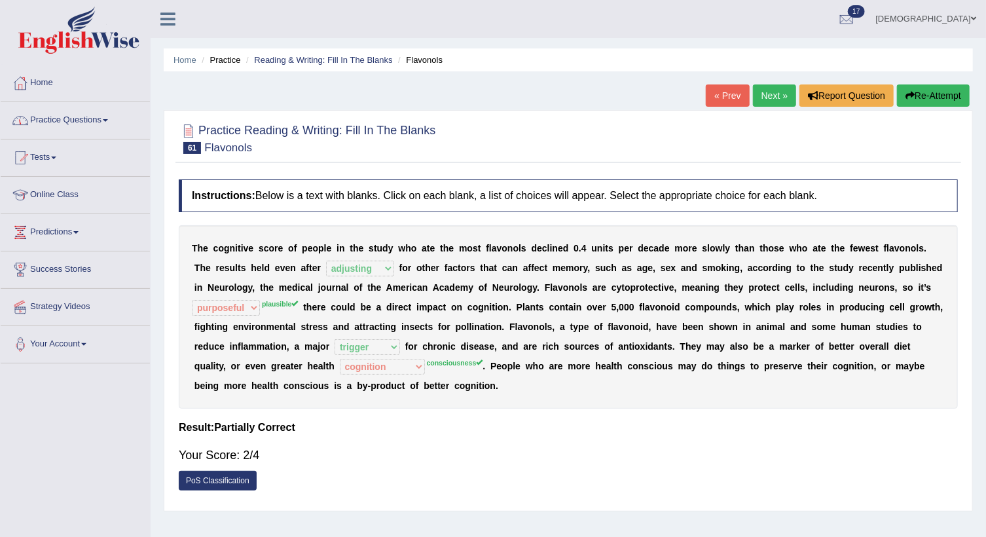
click at [82, 114] on link "Practice Questions" at bounding box center [75, 118] width 149 height 33
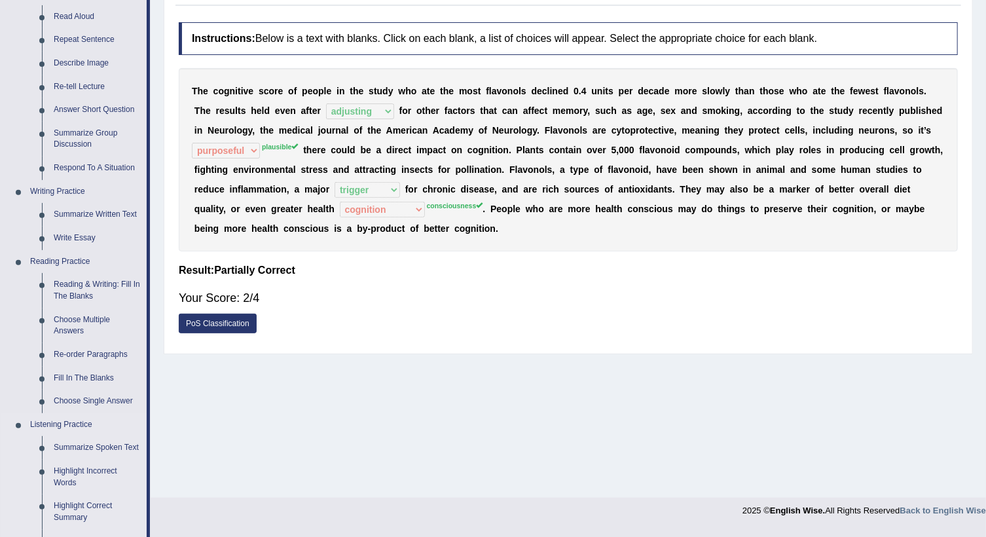
scroll to position [178, 0]
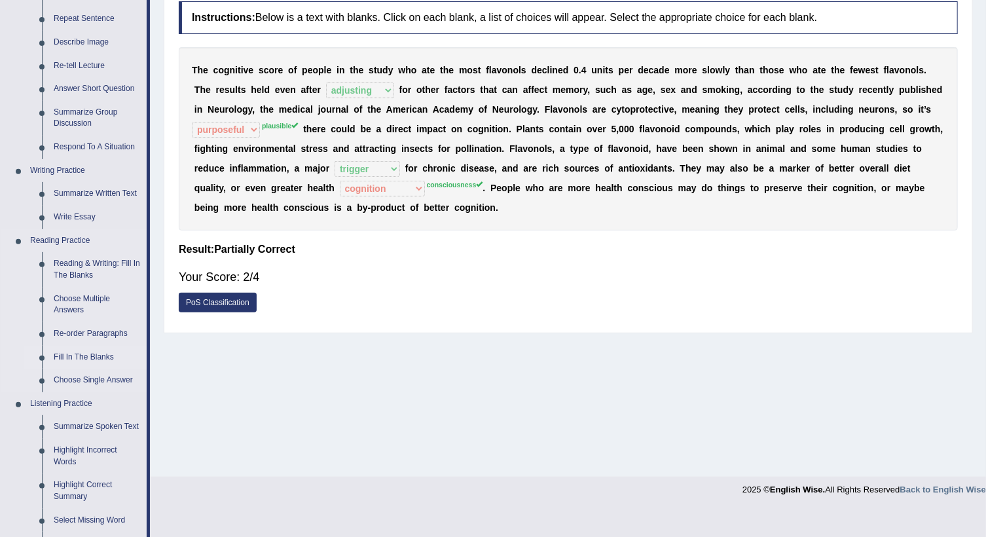
click at [100, 350] on link "Fill In The Blanks" at bounding box center [97, 358] width 99 height 24
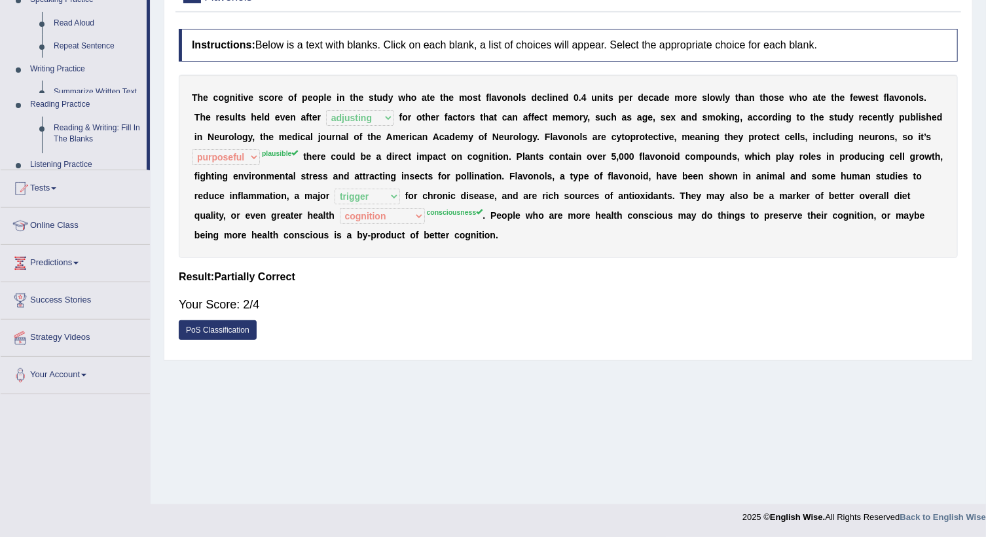
scroll to position [151, 0]
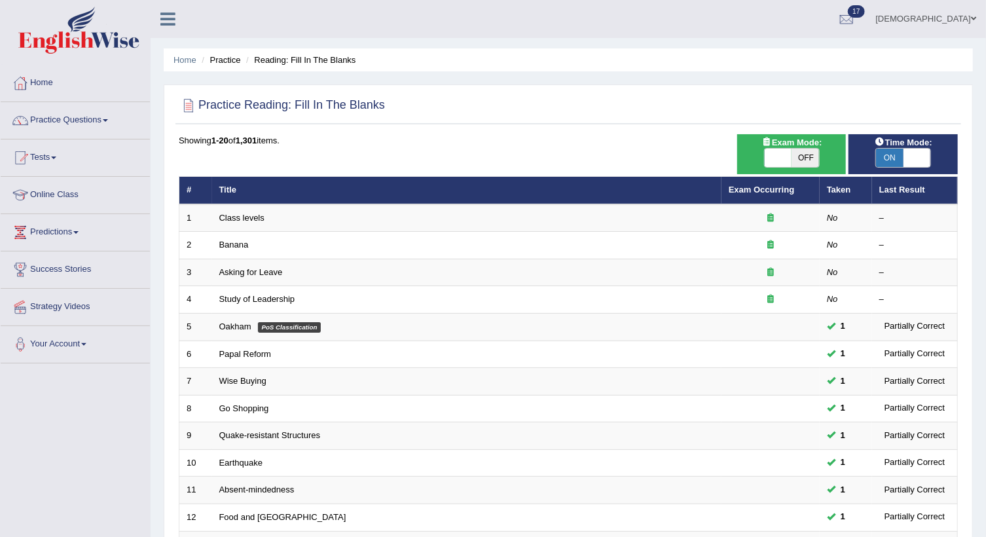
drag, startPoint x: 206, startPoint y: 53, endPoint x: 188, endPoint y: 51, distance: 17.8
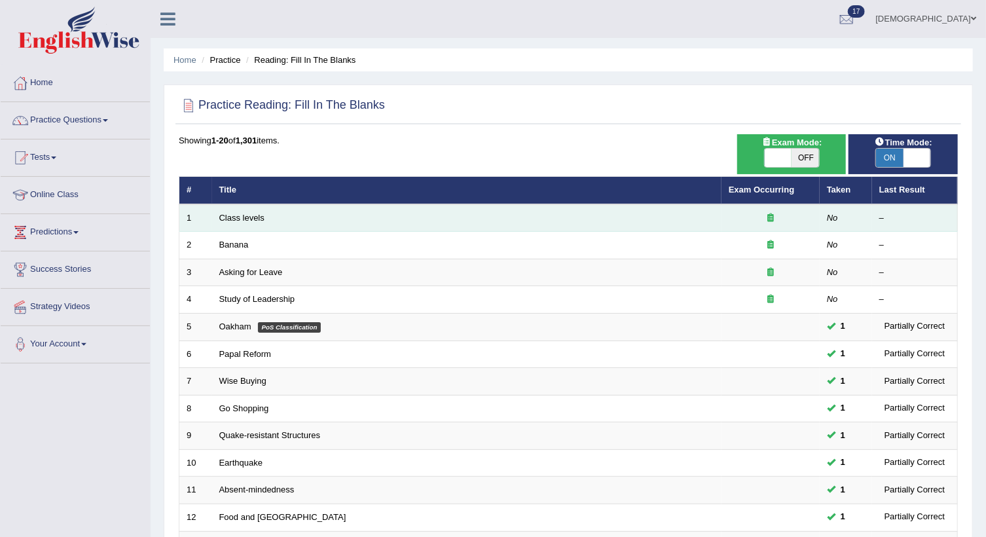
drag, startPoint x: 188, startPoint y: 51, endPoint x: 785, endPoint y: 225, distance: 622.1
click at [785, 225] on td at bounding box center [771, 218] width 98 height 28
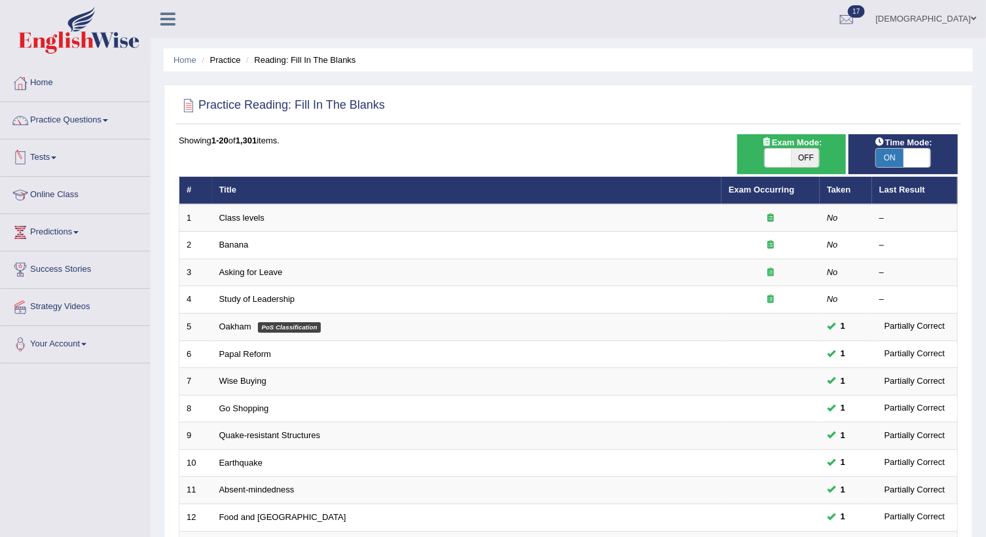
click at [50, 155] on link "Tests" at bounding box center [75, 156] width 149 height 33
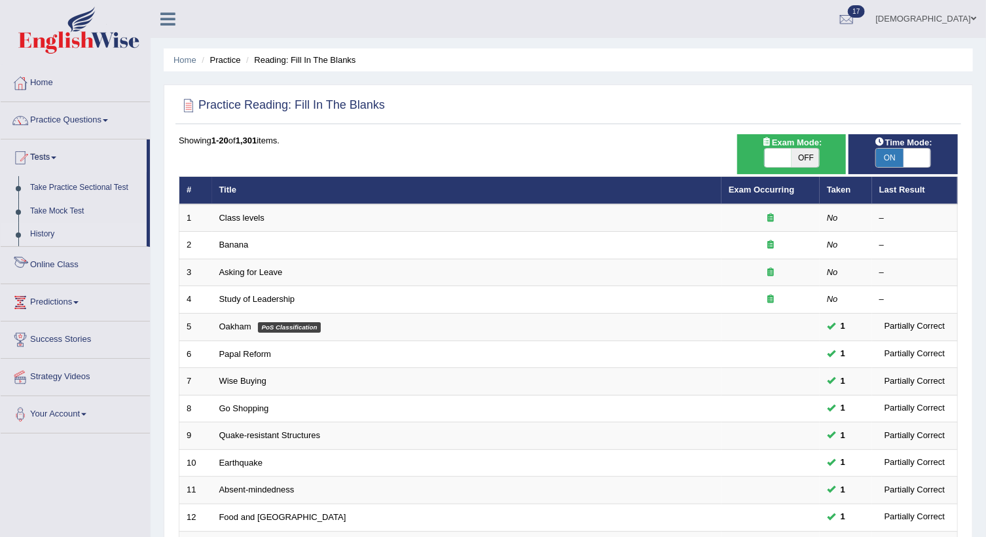
click at [41, 228] on link "History" at bounding box center [85, 235] width 122 height 24
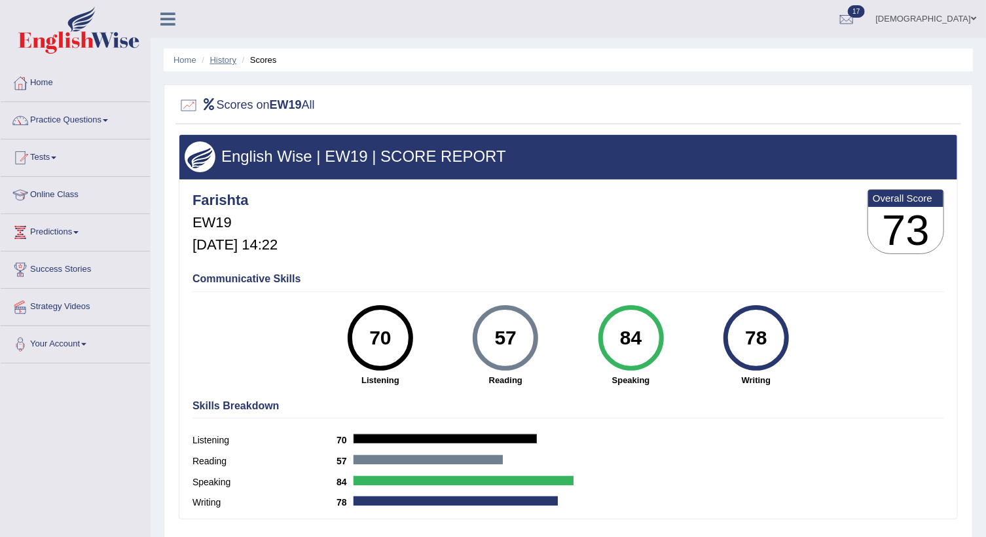
click at [232, 56] on link "History" at bounding box center [223, 60] width 26 height 10
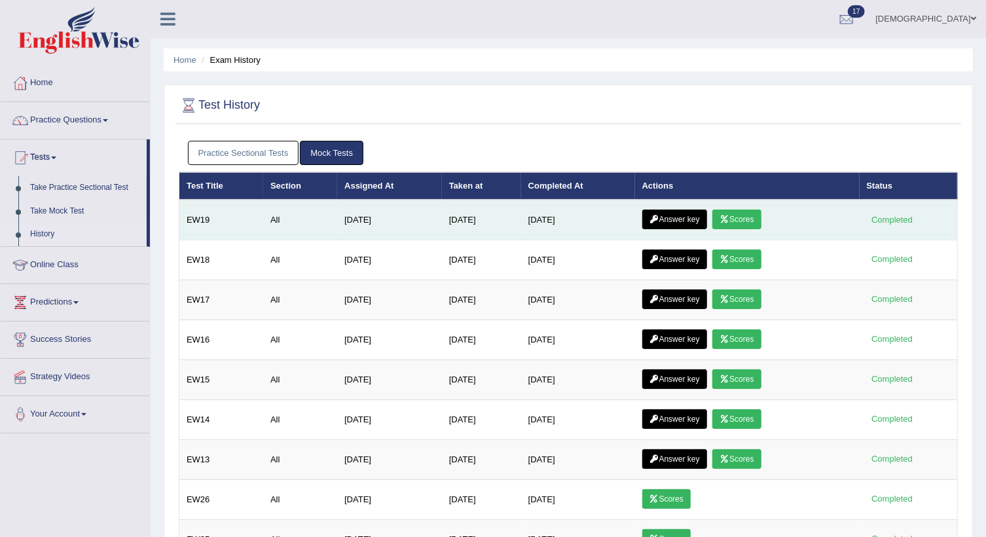
click at [658, 216] on icon at bounding box center [655, 220] width 10 height 8
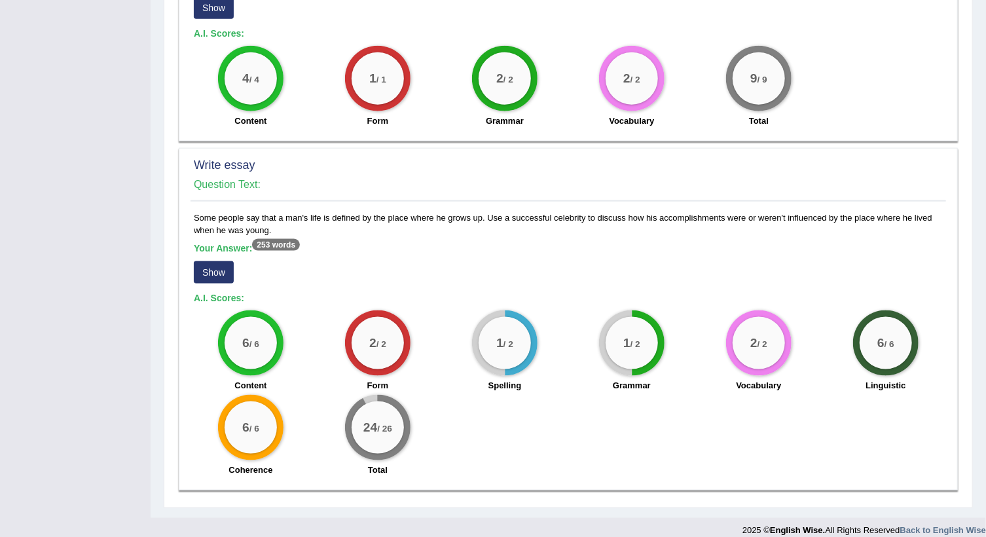
scroll to position [846, 0]
click at [210, 269] on button "Show" at bounding box center [214, 272] width 40 height 22
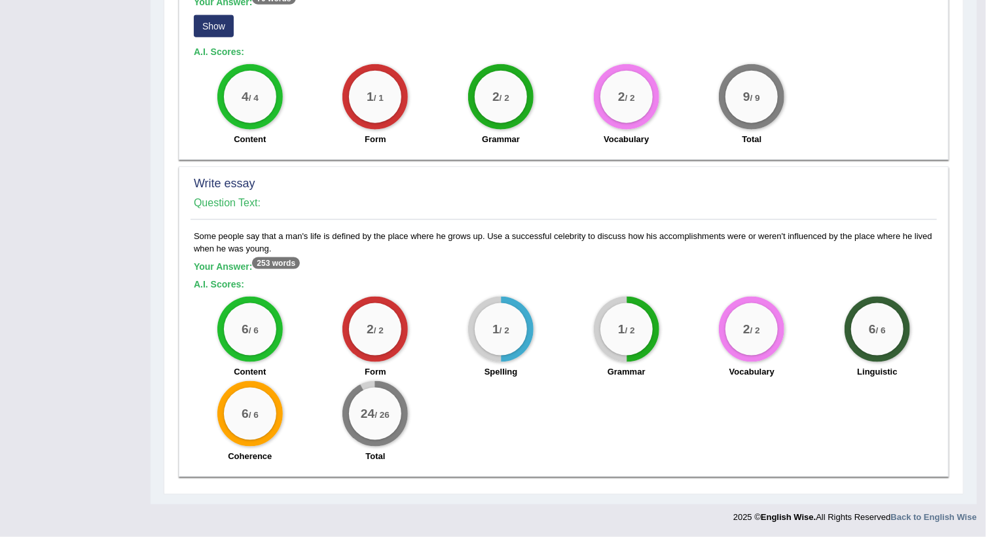
scroll to position [814, 0]
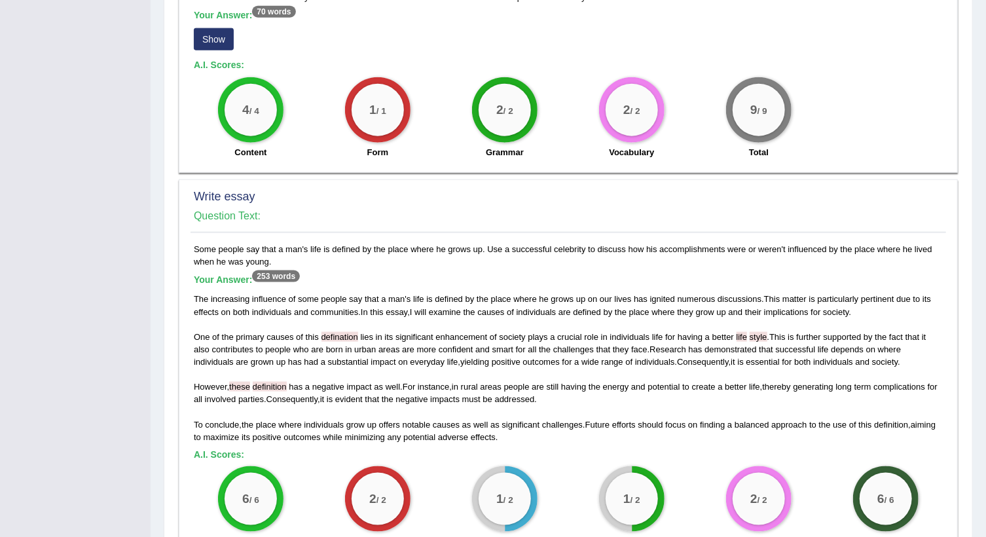
click at [750, 332] on span at bounding box center [748, 337] width 3 height 10
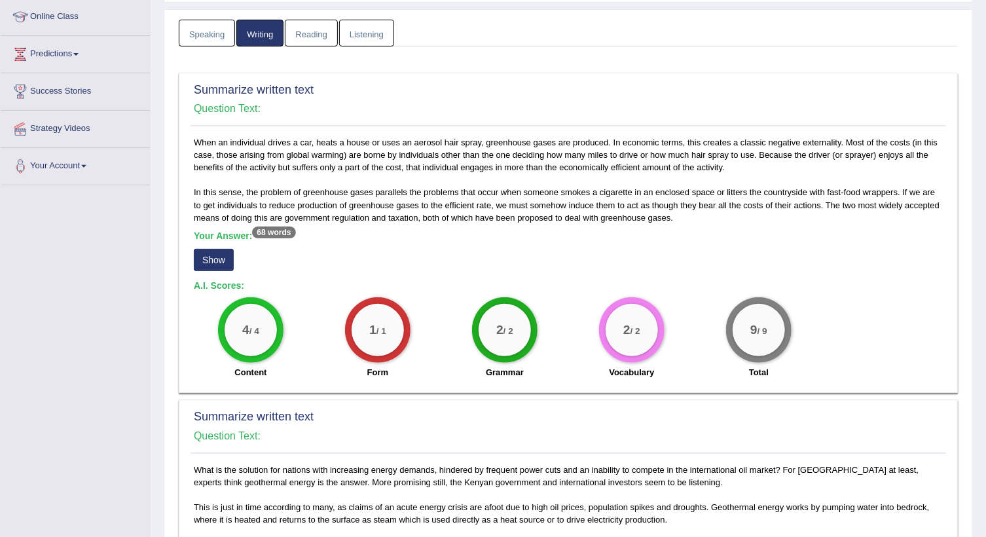
scroll to position [119, 0]
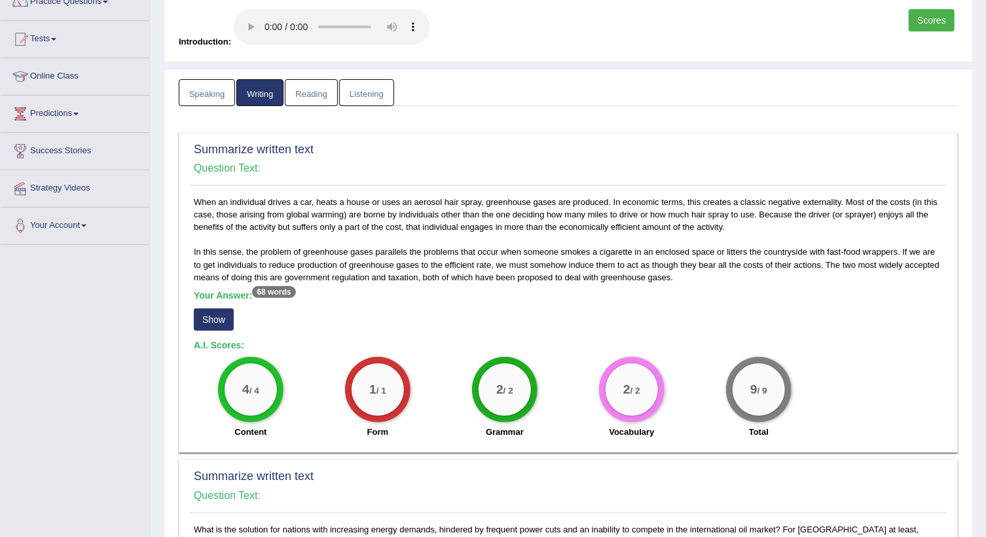
click at [356, 95] on link "Listening" at bounding box center [366, 92] width 55 height 27
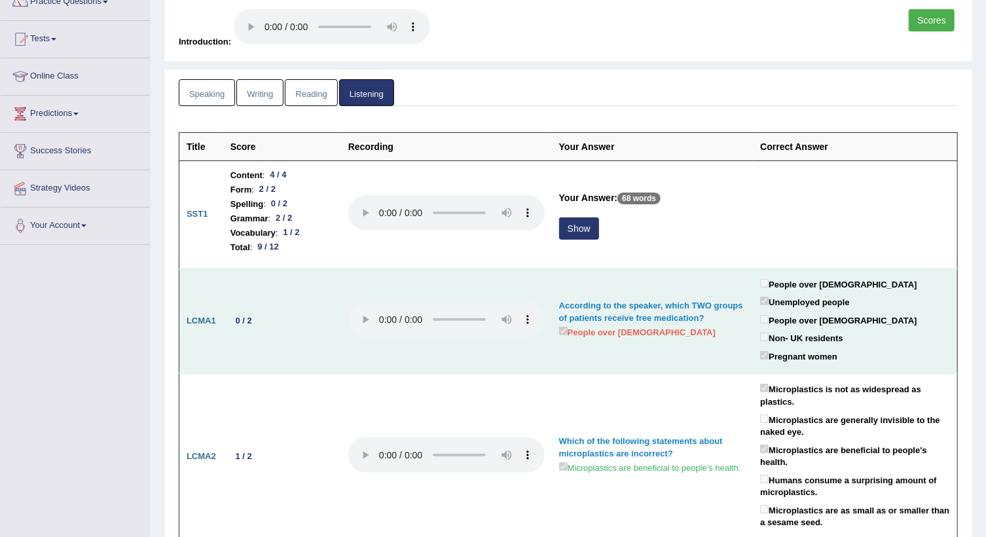
drag, startPoint x: 595, startPoint y: 272, endPoint x: 597, endPoint y: 279, distance: 7.3
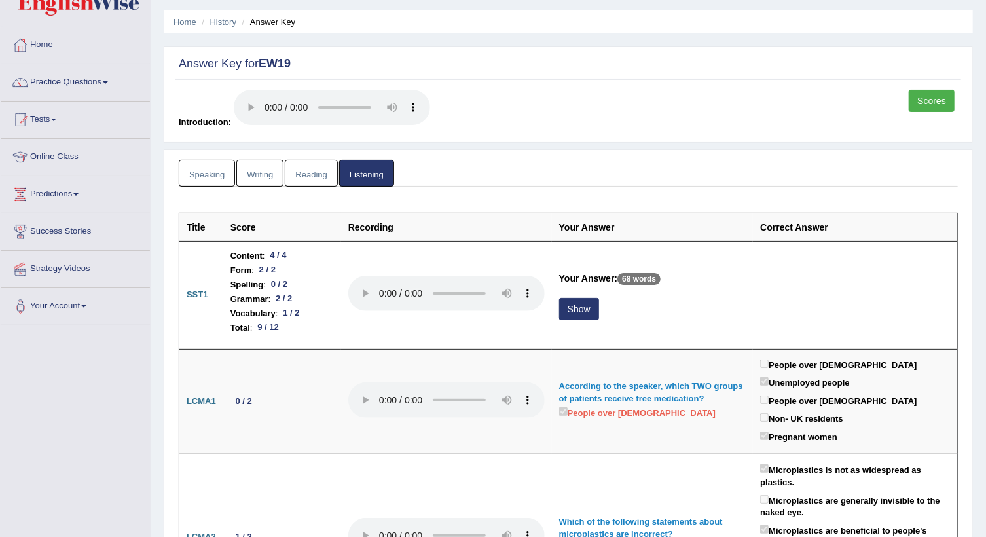
scroll to position [0, 0]
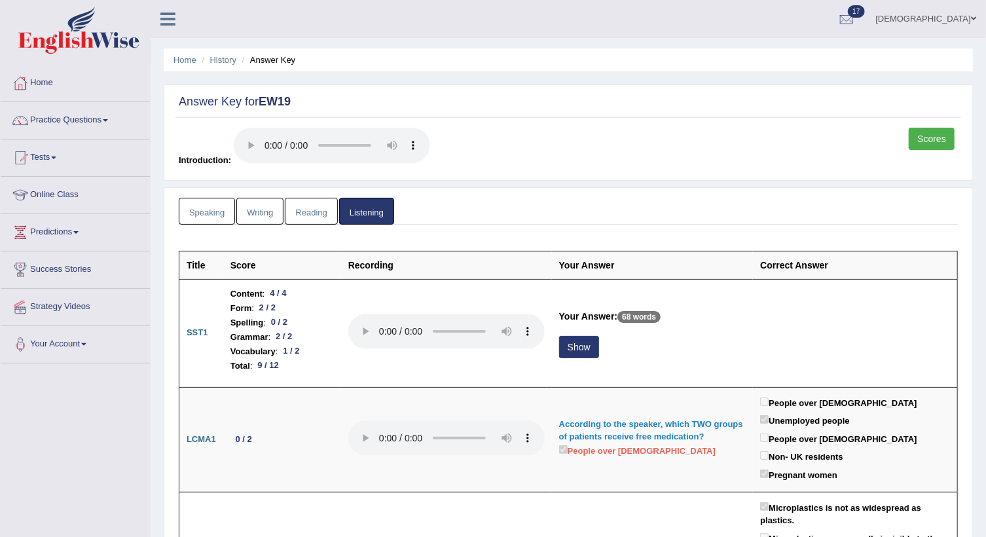
click at [315, 217] on link "Reading" at bounding box center [311, 211] width 52 height 27
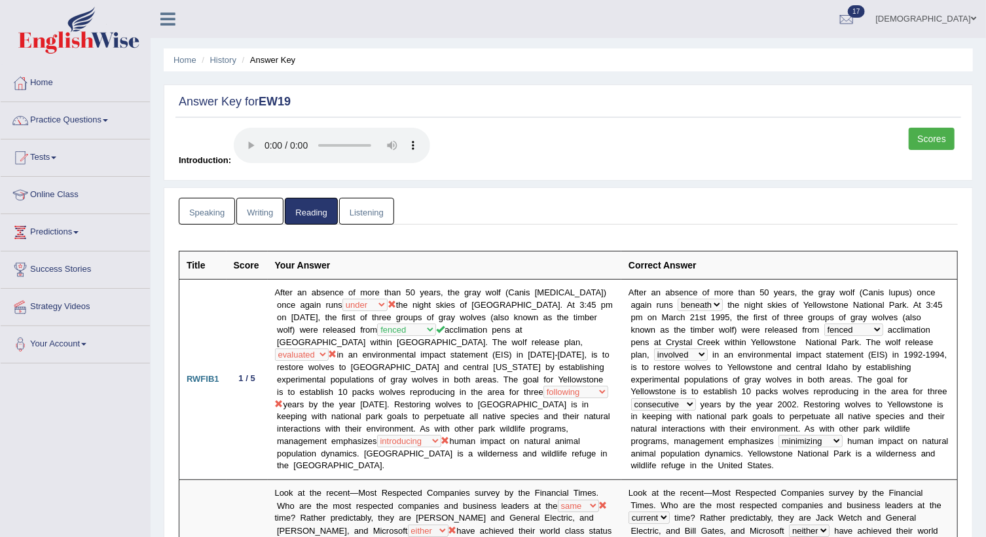
click at [958, 22] on link "farishta" at bounding box center [927, 17] width 120 height 34
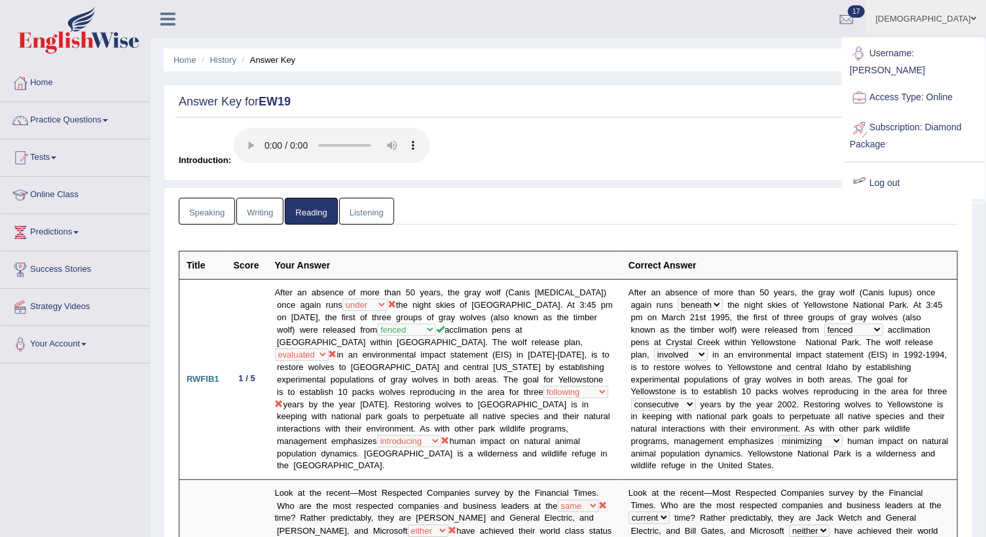
click at [880, 172] on link "Log out" at bounding box center [914, 183] width 141 height 30
